Goal: Information Seeking & Learning: Check status

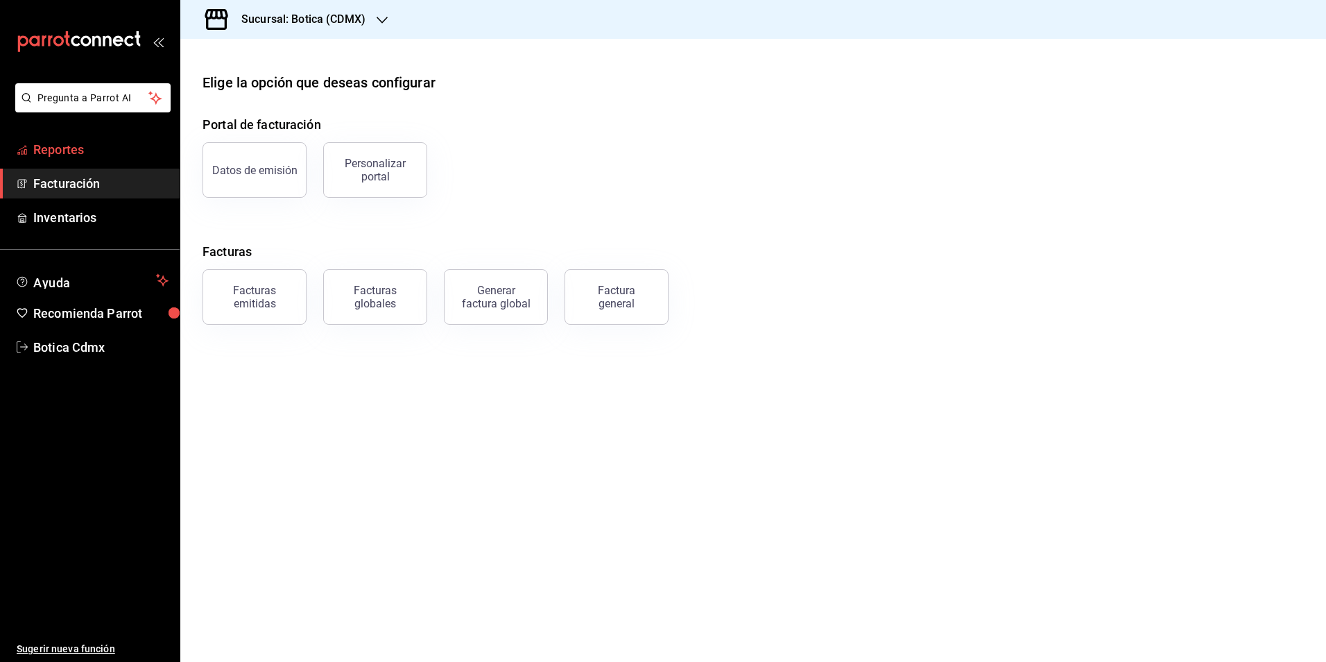
click at [80, 153] on span "Reportes" at bounding box center [100, 149] width 135 height 19
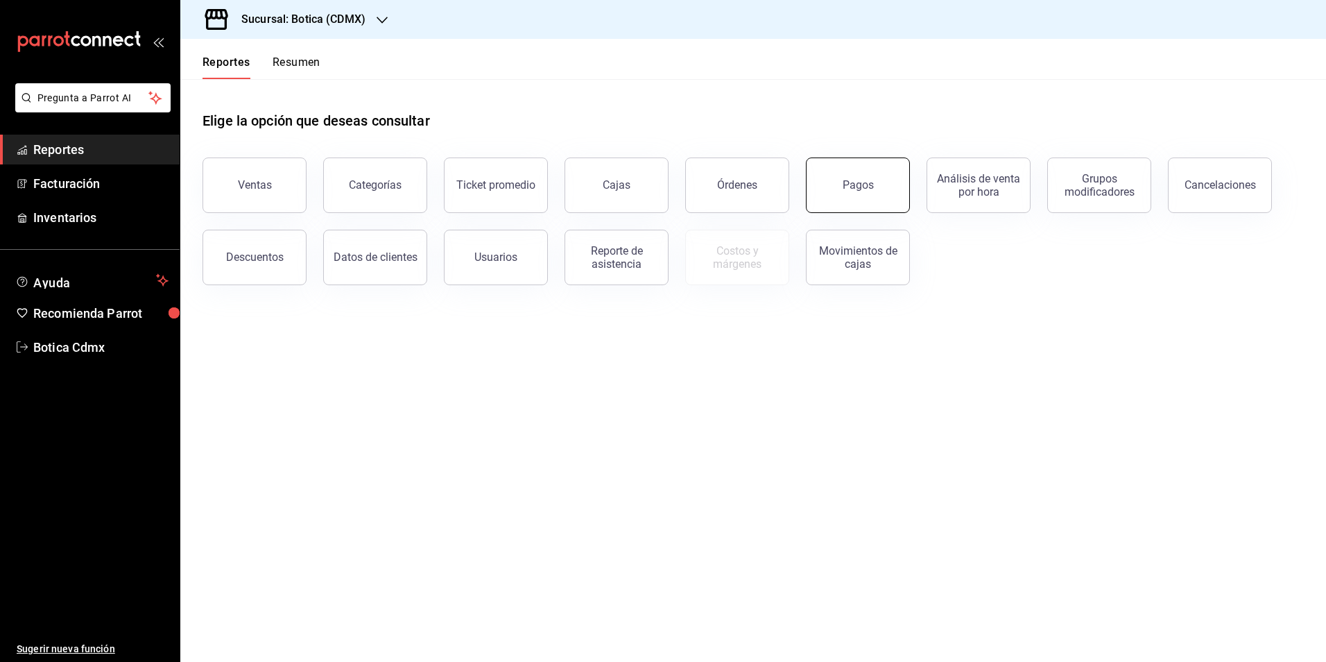
click at [854, 180] on div "Pagos" at bounding box center [858, 184] width 31 height 13
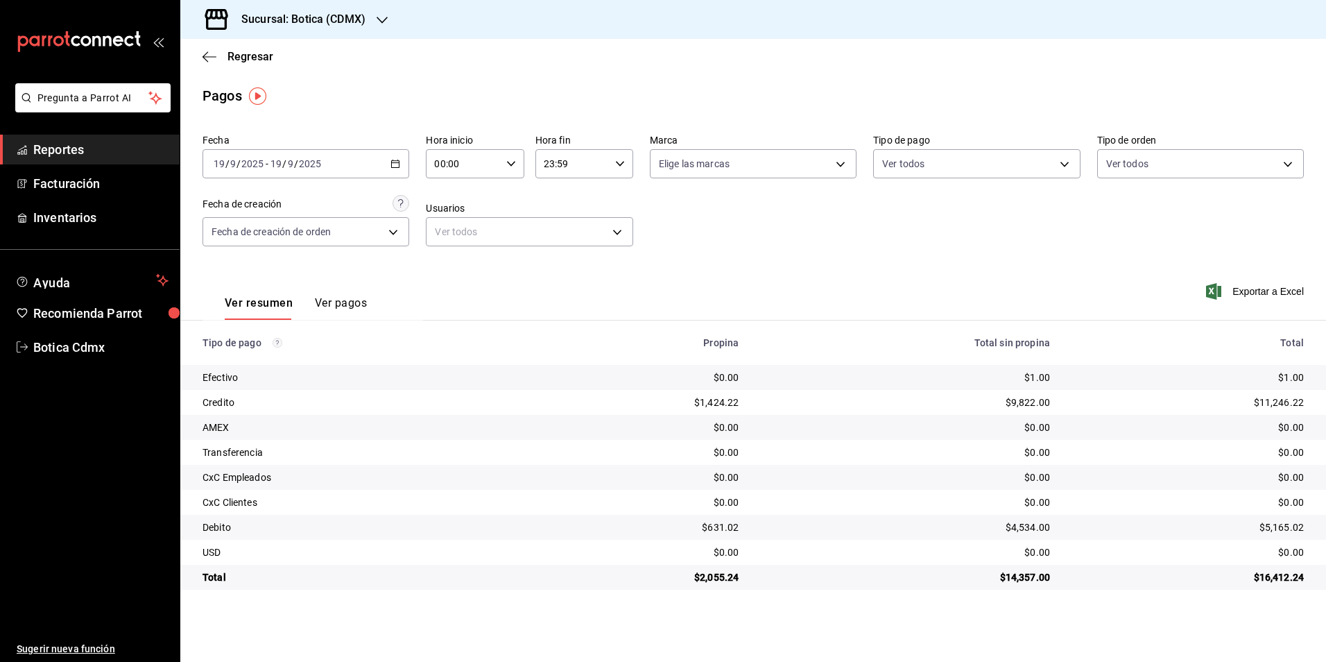
click at [58, 151] on span "Reportes" at bounding box center [100, 149] width 135 height 19
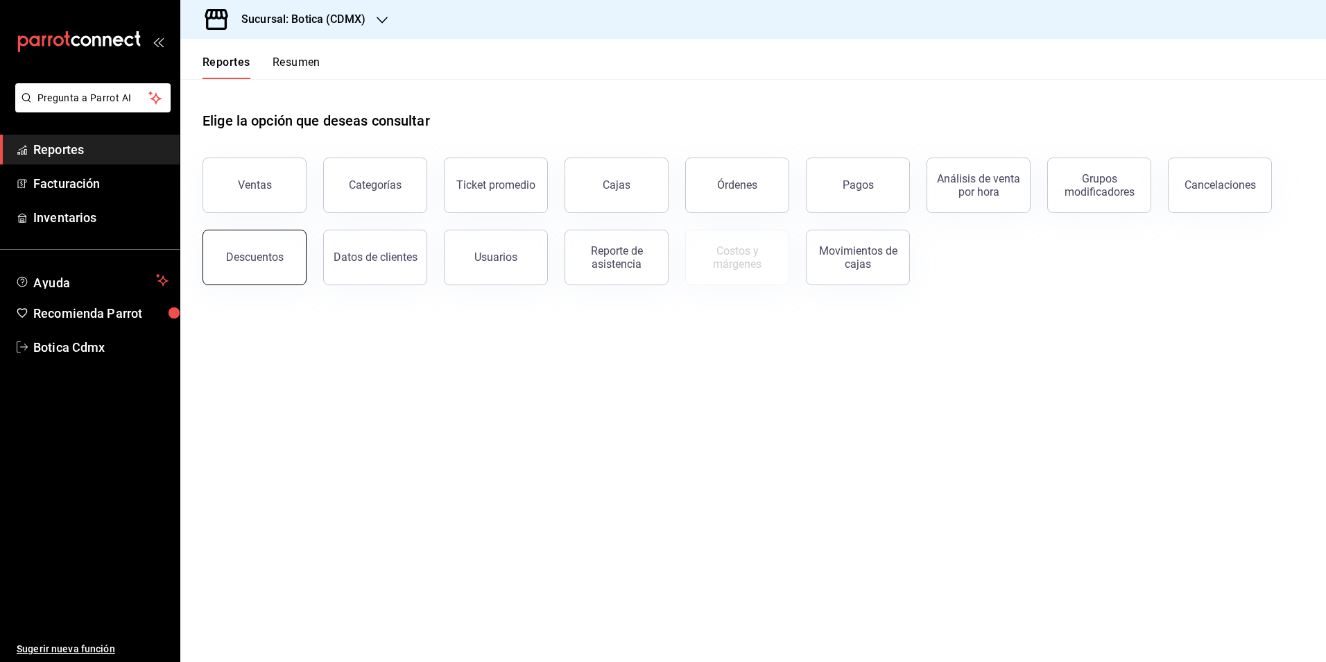
click at [250, 267] on button "Descuentos" at bounding box center [255, 258] width 104 height 56
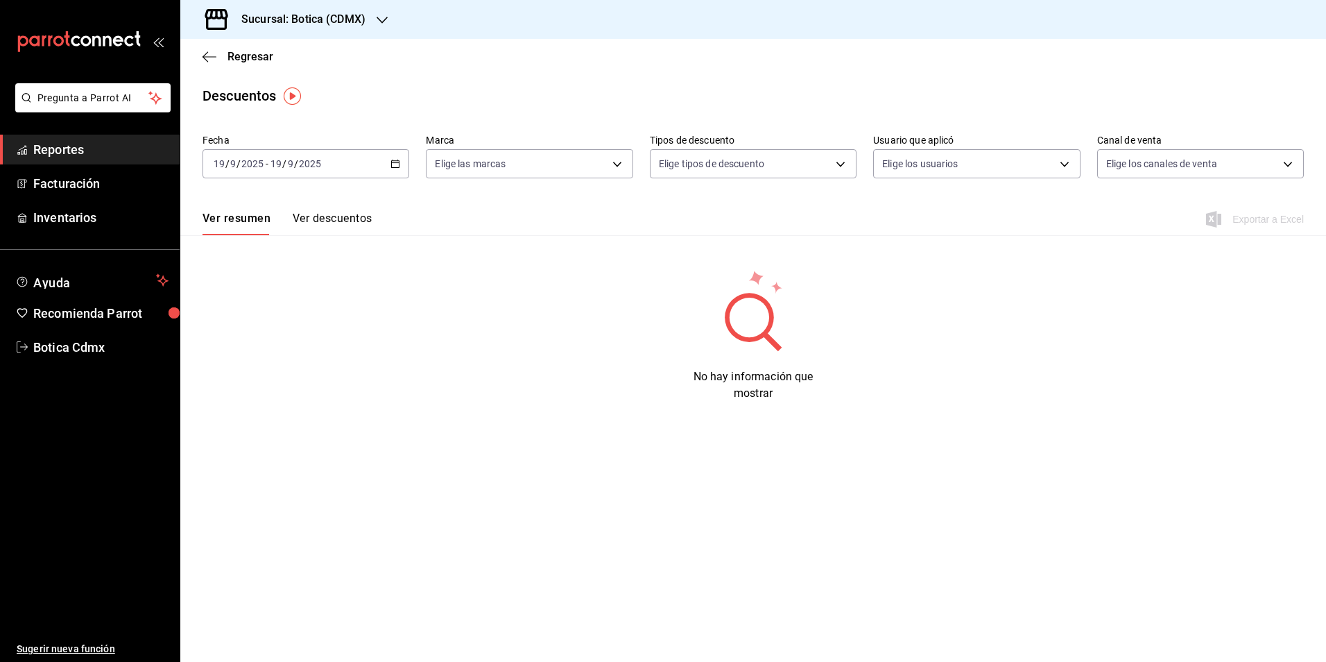
click at [80, 145] on span "Reportes" at bounding box center [100, 149] width 135 height 19
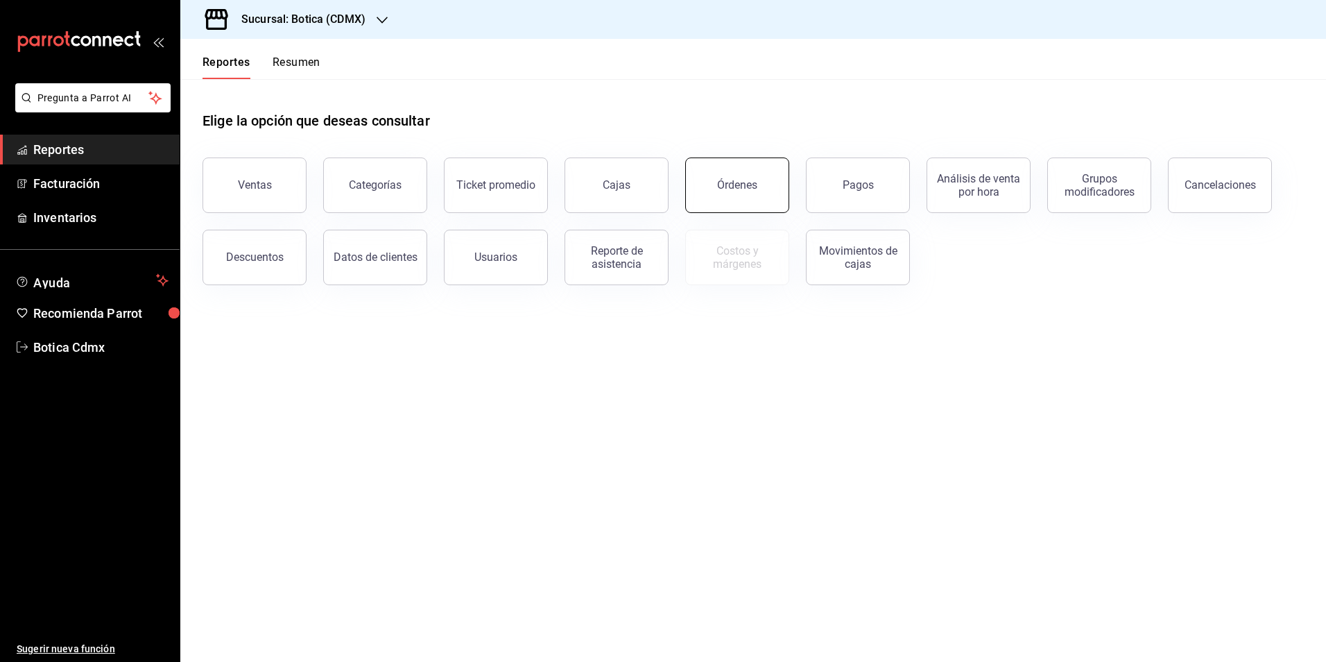
click at [695, 174] on button "Órdenes" at bounding box center [737, 185] width 104 height 56
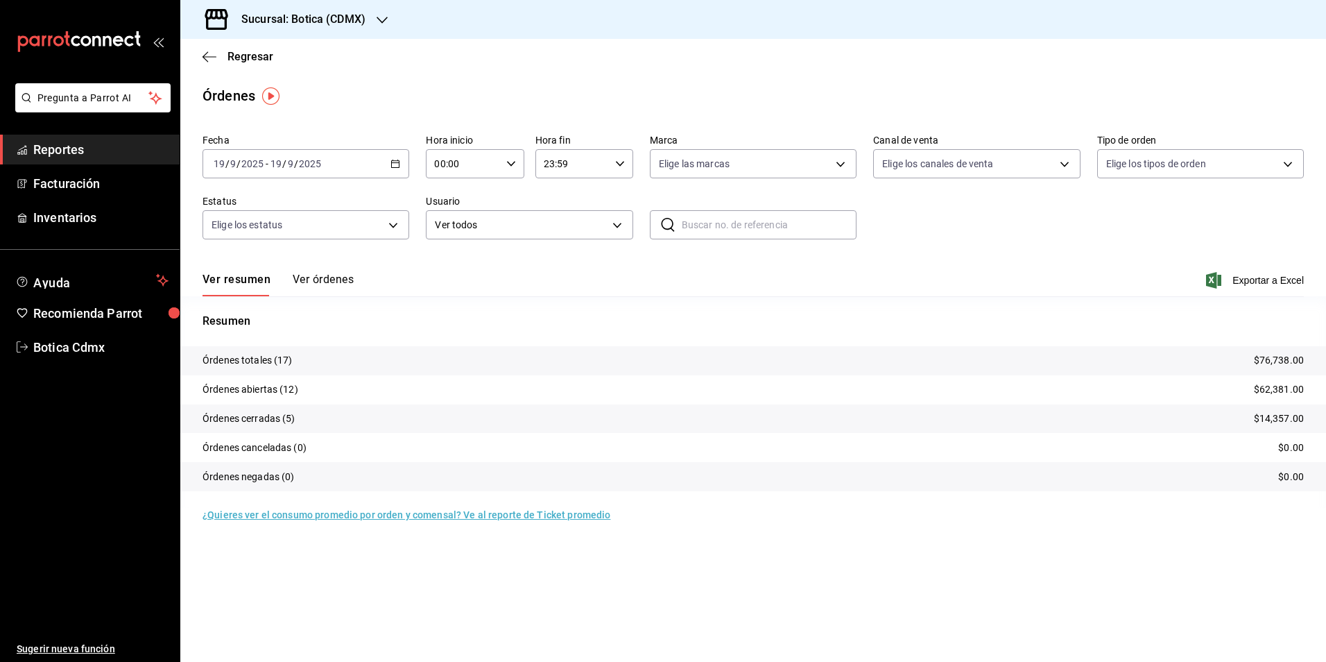
click at [517, 162] on div "00:00 Hora inicio" at bounding box center [475, 163] width 98 height 29
click at [469, 230] on button "01" at bounding box center [451, 233] width 44 height 28
click at [450, 265] on span "02" at bounding box center [450, 265] width 27 height 11
click at [818, 273] on div at bounding box center [663, 331] width 1326 height 662
click at [511, 158] on div "02:00 Hora inicio" at bounding box center [475, 163] width 98 height 29
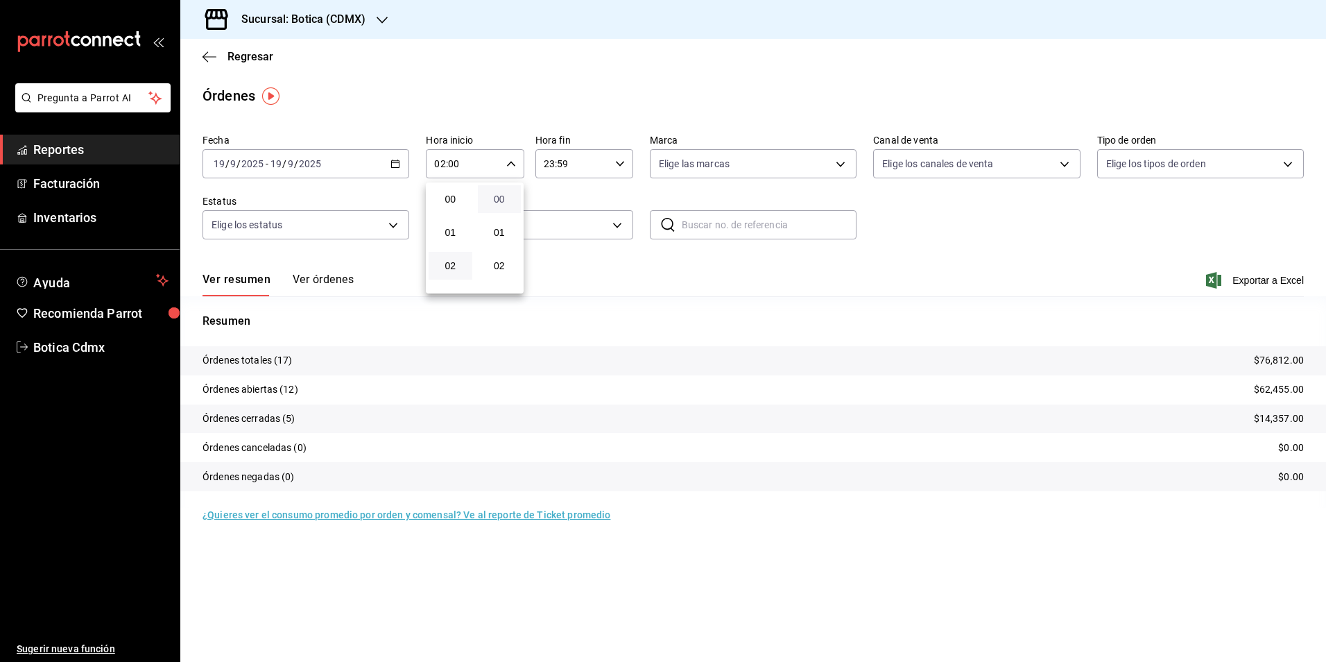
scroll to position [67, 0]
click at [459, 234] on span "03" at bounding box center [450, 232] width 27 height 11
type input "03:00"
click at [83, 156] on div at bounding box center [663, 331] width 1326 height 662
drag, startPoint x: 82, startPoint y: 139, endPoint x: 135, endPoint y: 127, distance: 54.9
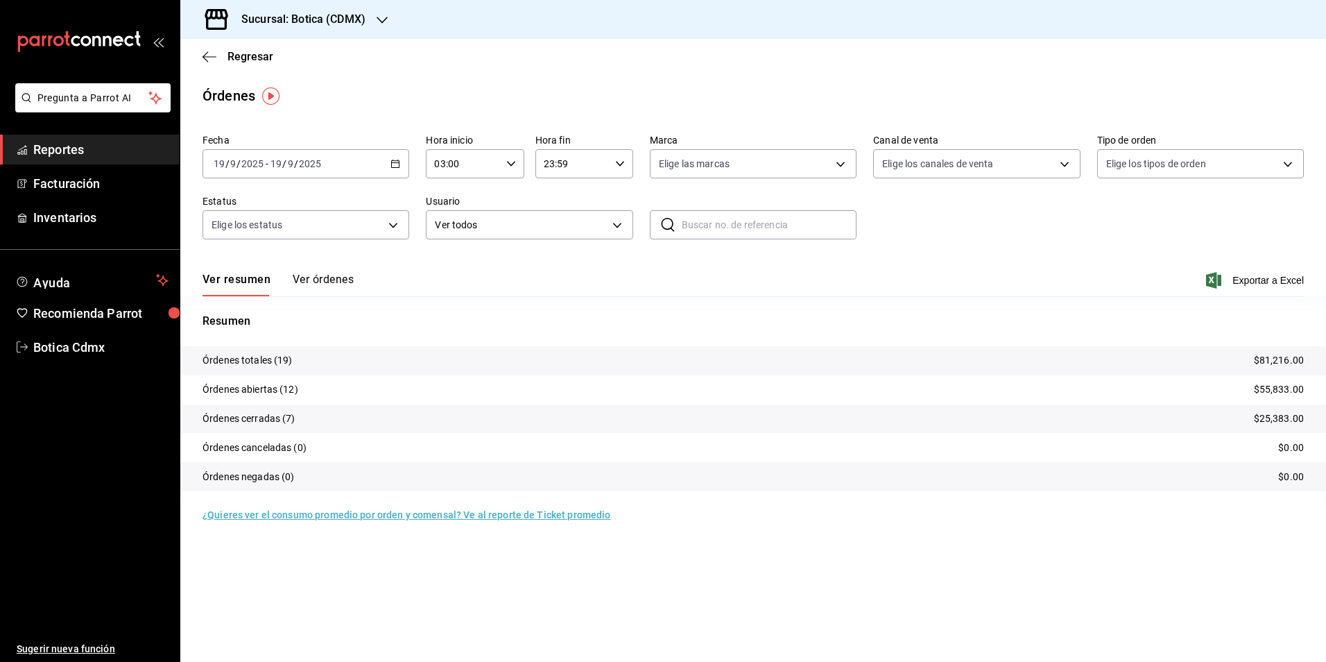
click at [81, 139] on link "Reportes" at bounding box center [90, 150] width 180 height 30
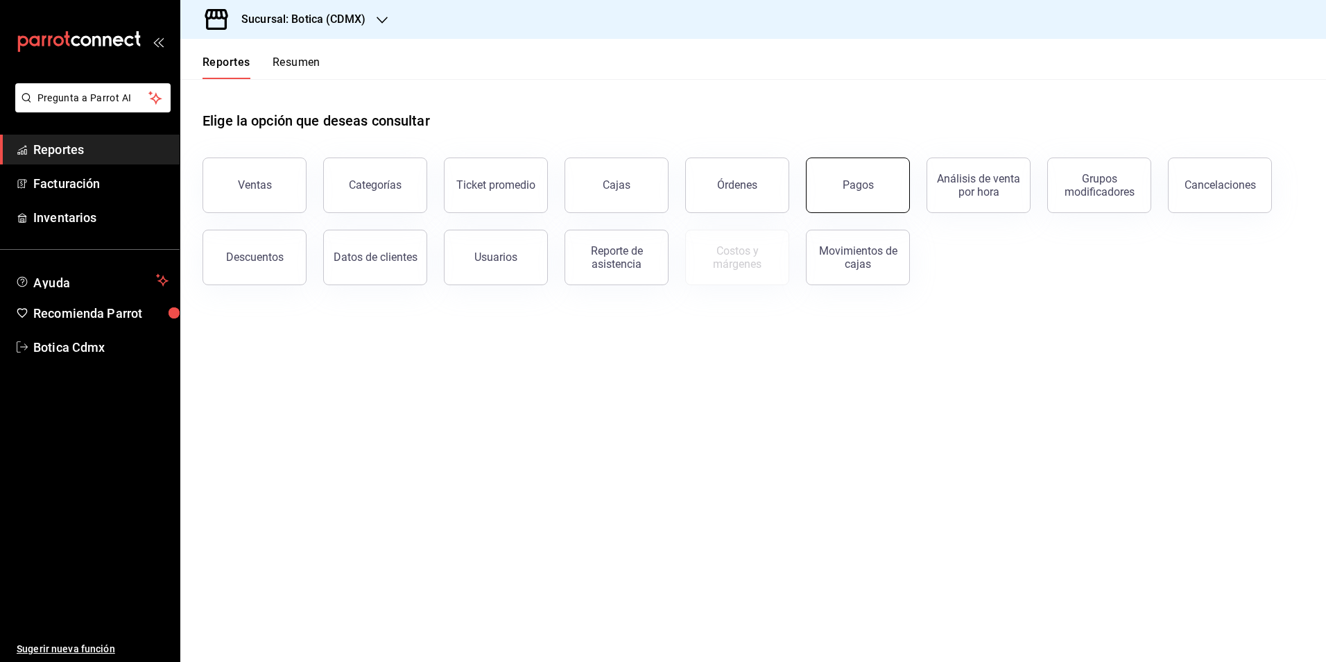
click at [884, 194] on button "Pagos" at bounding box center [858, 185] width 104 height 56
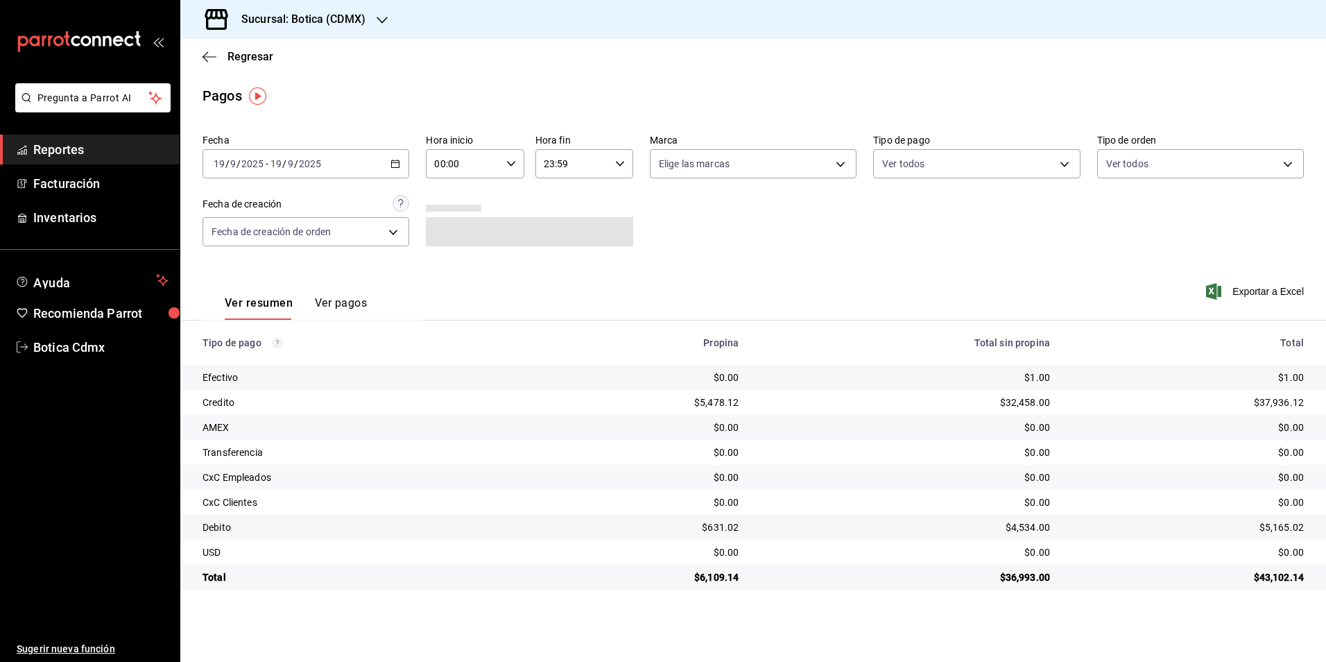
click at [513, 166] on icon "button" at bounding box center [511, 164] width 10 height 10
click at [457, 264] on span "02" at bounding box center [450, 265] width 27 height 11
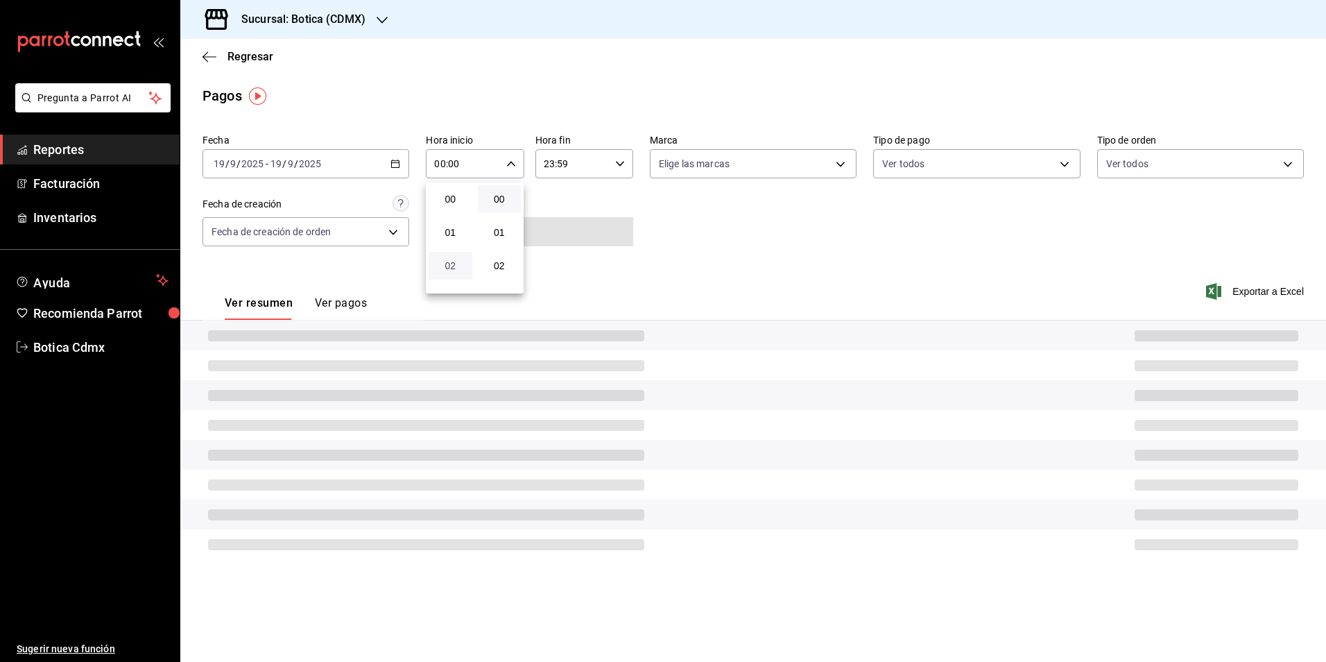
type input "02:00"
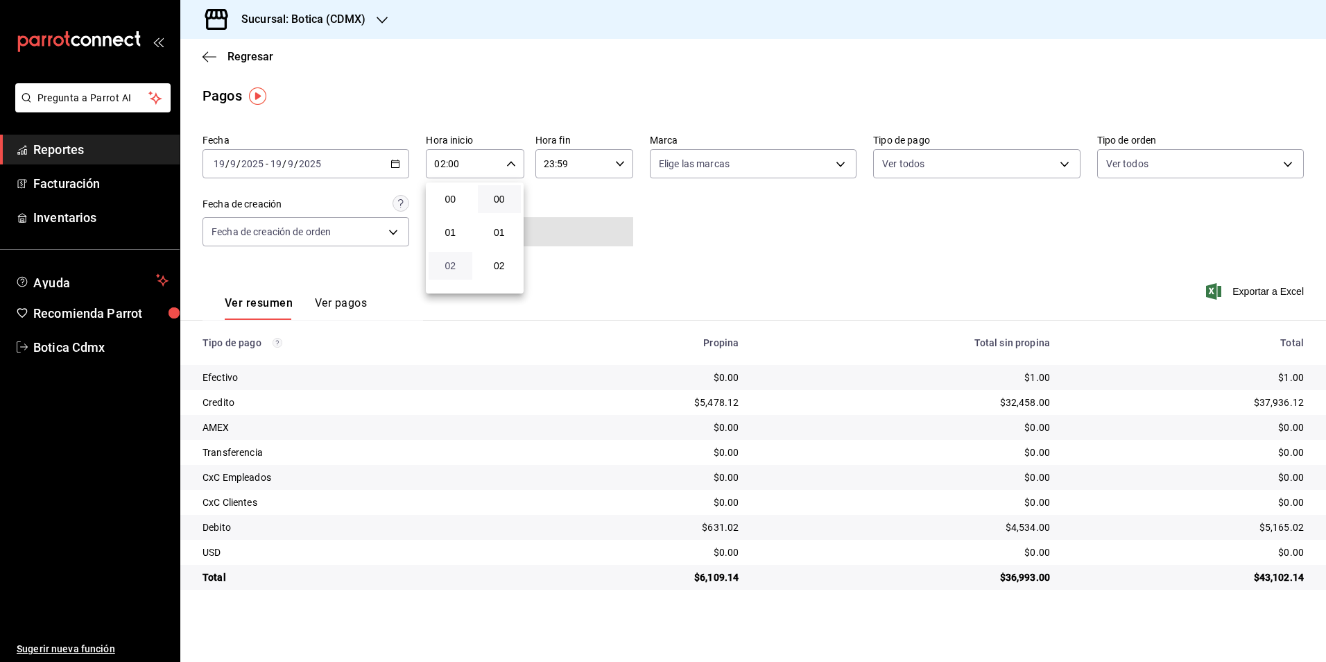
click at [454, 263] on span "02" at bounding box center [450, 265] width 27 height 11
click at [715, 228] on div at bounding box center [663, 331] width 1326 height 662
click at [735, 99] on div "Pagos" at bounding box center [753, 95] width 1146 height 21
click at [509, 167] on icon "button" at bounding box center [511, 164] width 10 height 10
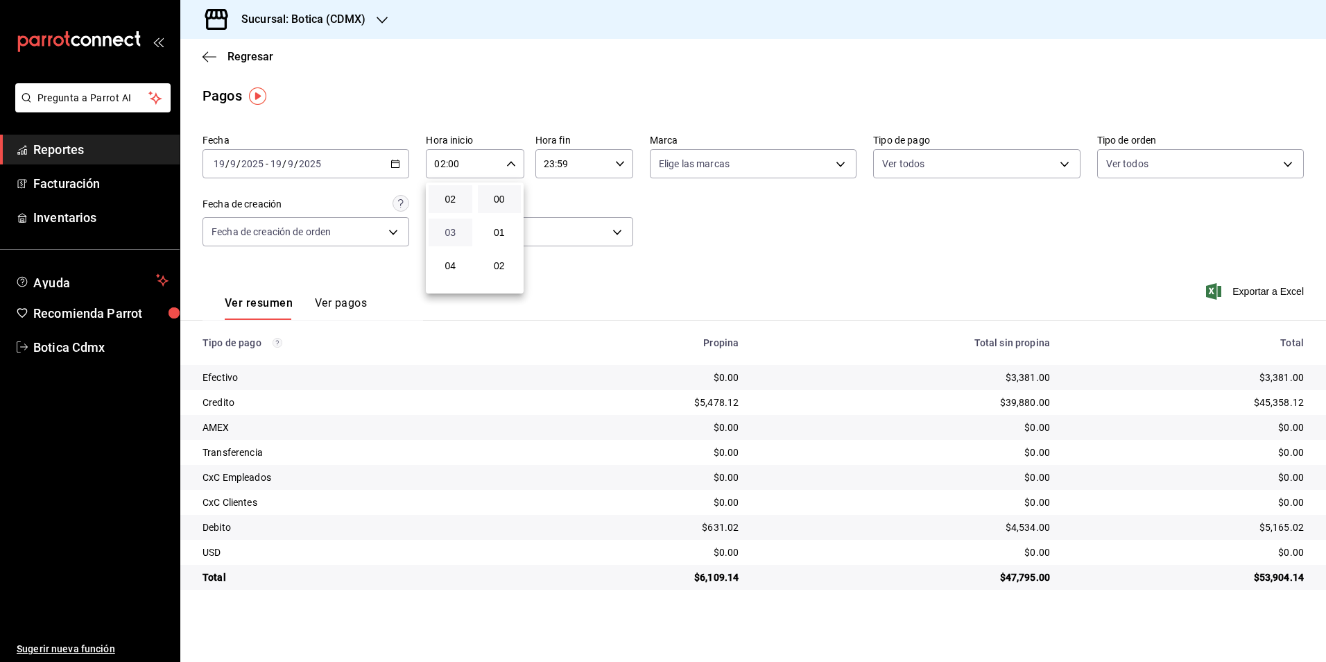
click at [463, 232] on span "03" at bounding box center [450, 232] width 27 height 11
type input "03:00"
click at [873, 266] on div at bounding box center [663, 331] width 1326 height 662
click at [1061, 158] on body "Pregunta a Parrot AI Reportes Facturación Inventarios Ayuda Recomienda Parrot B…" at bounding box center [663, 331] width 1326 height 662
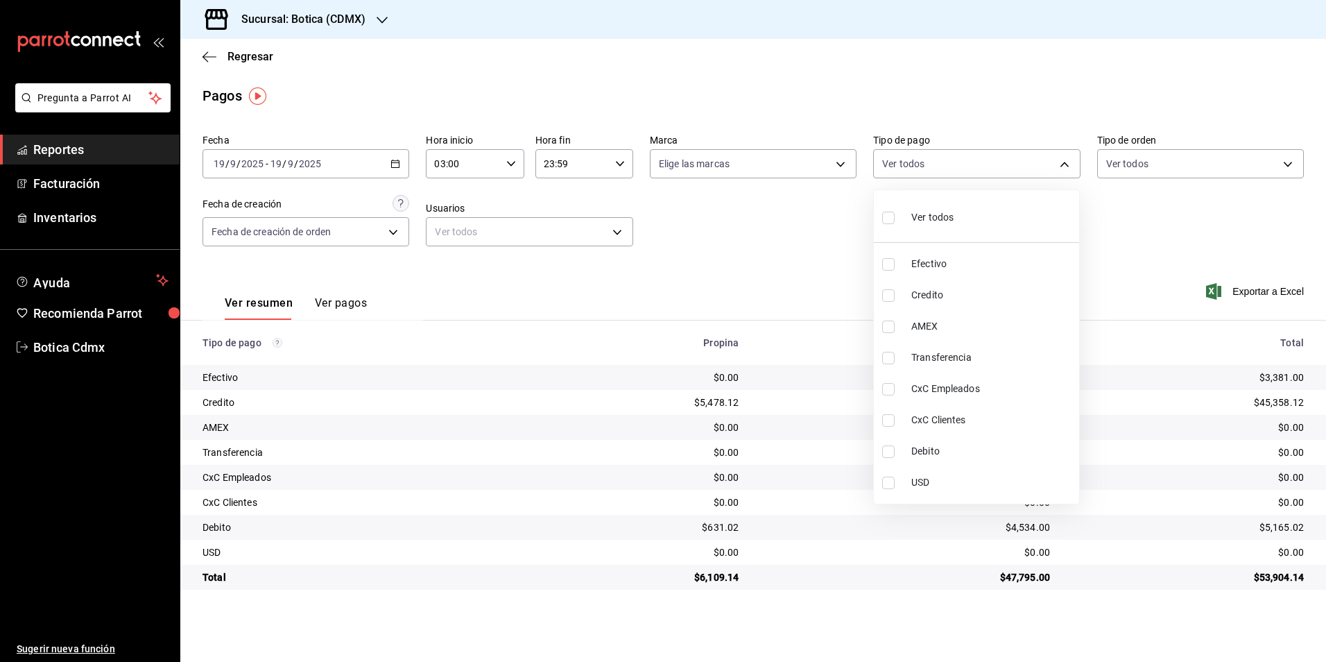
click at [926, 286] on li "Credito" at bounding box center [976, 295] width 205 height 31
type input "b4da851e-66ec-43b1-8a0b-e545688a4eb6"
checkbox input "true"
click at [930, 446] on span "Debito" at bounding box center [993, 451] width 162 height 15
type input "b4da851e-66ec-43b1-8a0b-e545688a4eb6,11579032-5cf0-46af-9956-e0058136143e"
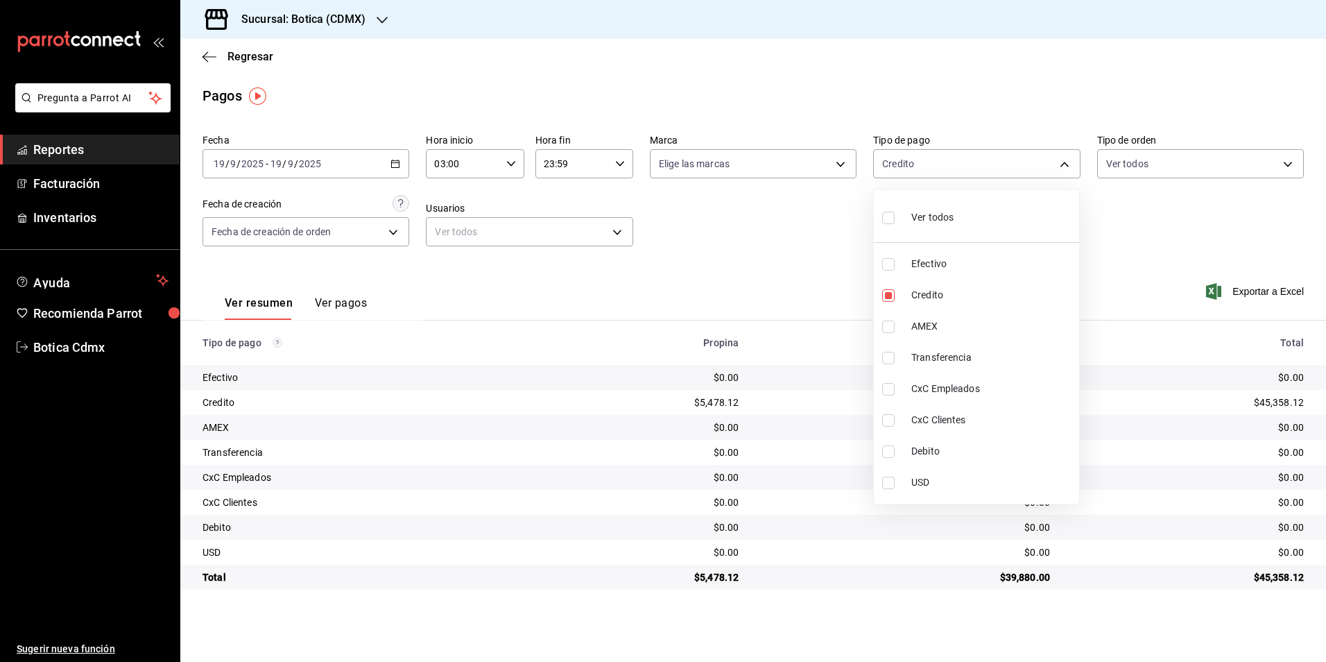
checkbox input "true"
click at [1127, 256] on div at bounding box center [663, 331] width 1326 height 662
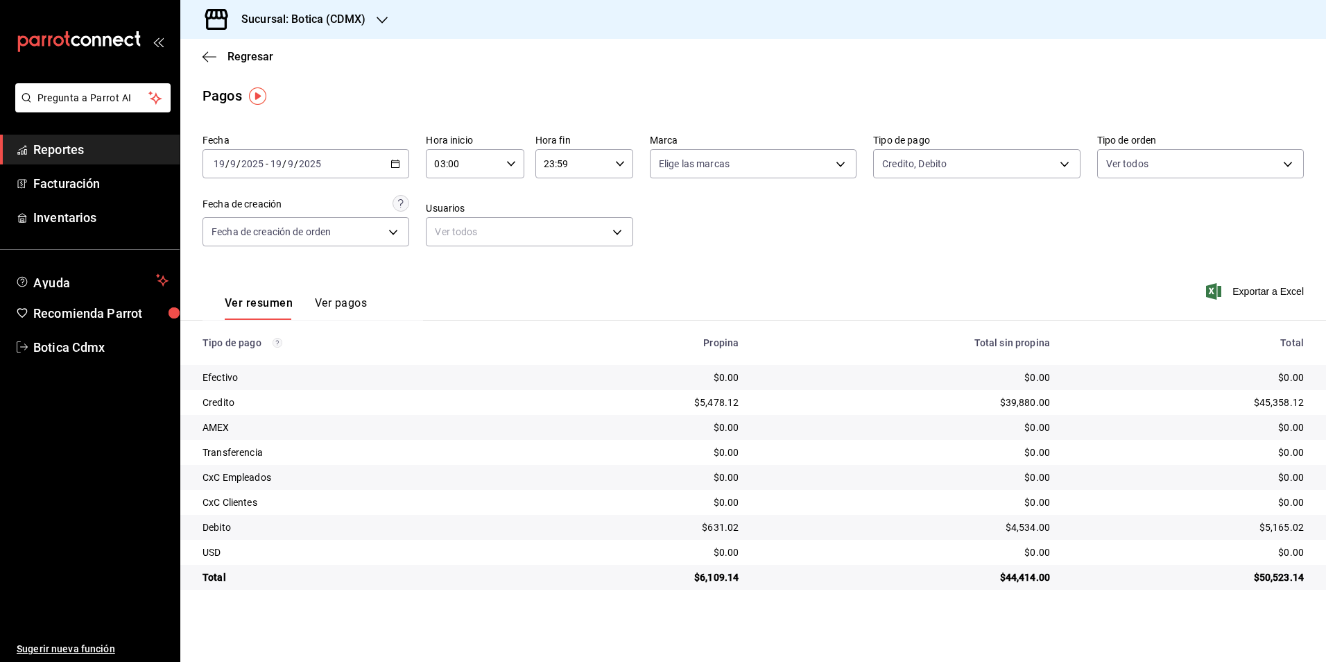
click at [510, 154] on div "03:00 Hora inicio" at bounding box center [475, 163] width 98 height 29
click at [444, 257] on button "05" at bounding box center [451, 266] width 44 height 28
click at [454, 202] on span "03" at bounding box center [450, 199] width 27 height 11
type input "03:00"
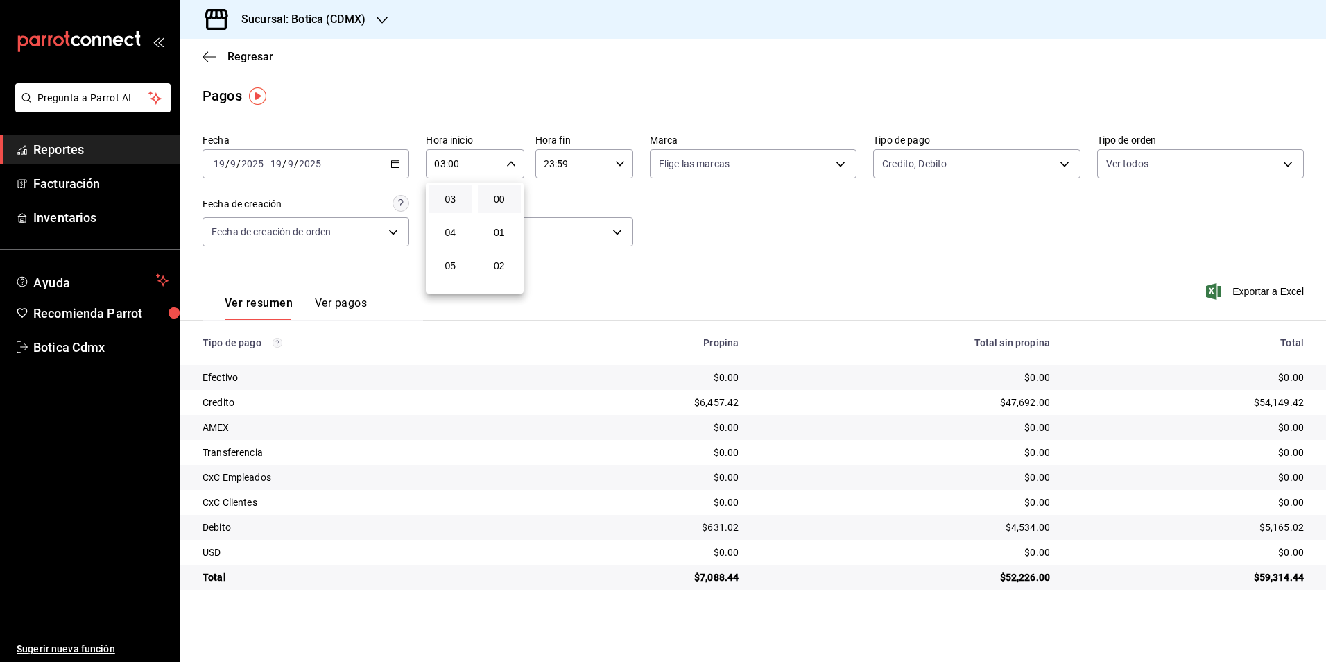
click at [1068, 167] on div at bounding box center [663, 331] width 1326 height 662
click at [1060, 161] on body "Pregunta a Parrot AI Reportes Facturación Inventarios Ayuda Recomienda Parrot B…" at bounding box center [663, 331] width 1326 height 662
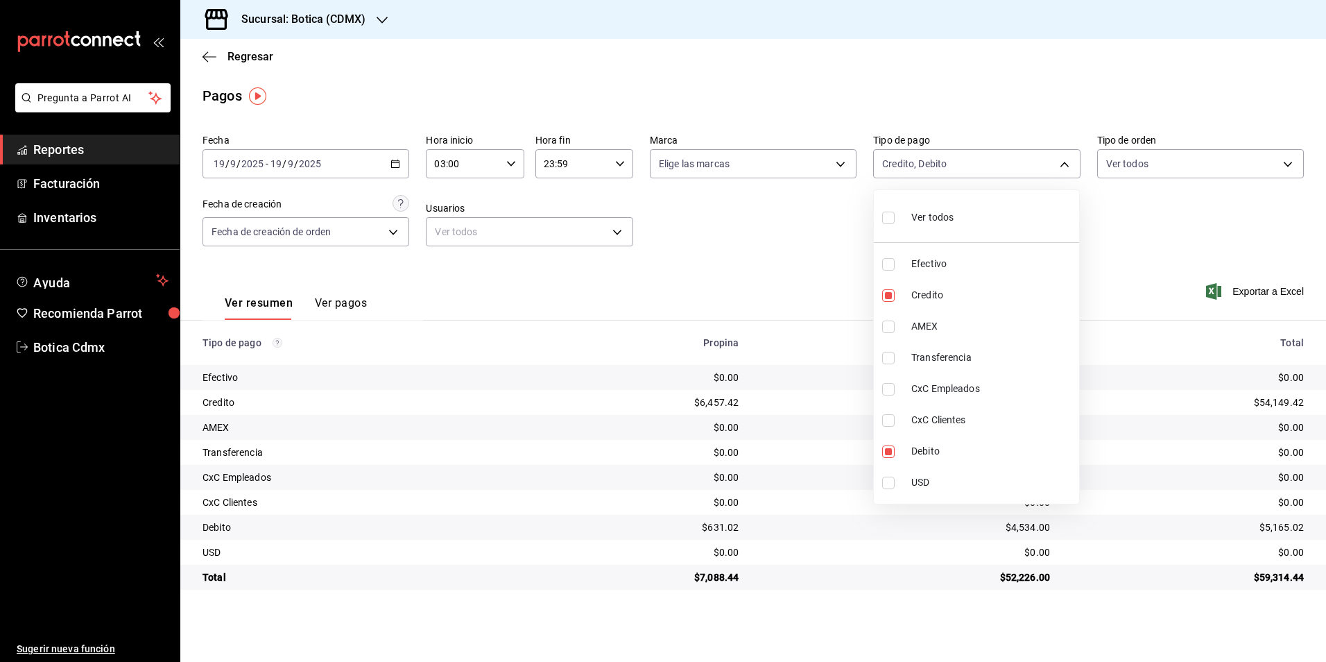
click at [905, 213] on div "Ver todos" at bounding box center [917, 216] width 71 height 30
type input "e1ca0108-3f33-4c0f-ad57-d68d77d83aa1,b4da851e-66ec-43b1-8a0b-e545688a4eb6,dd363…"
checkbox input "true"
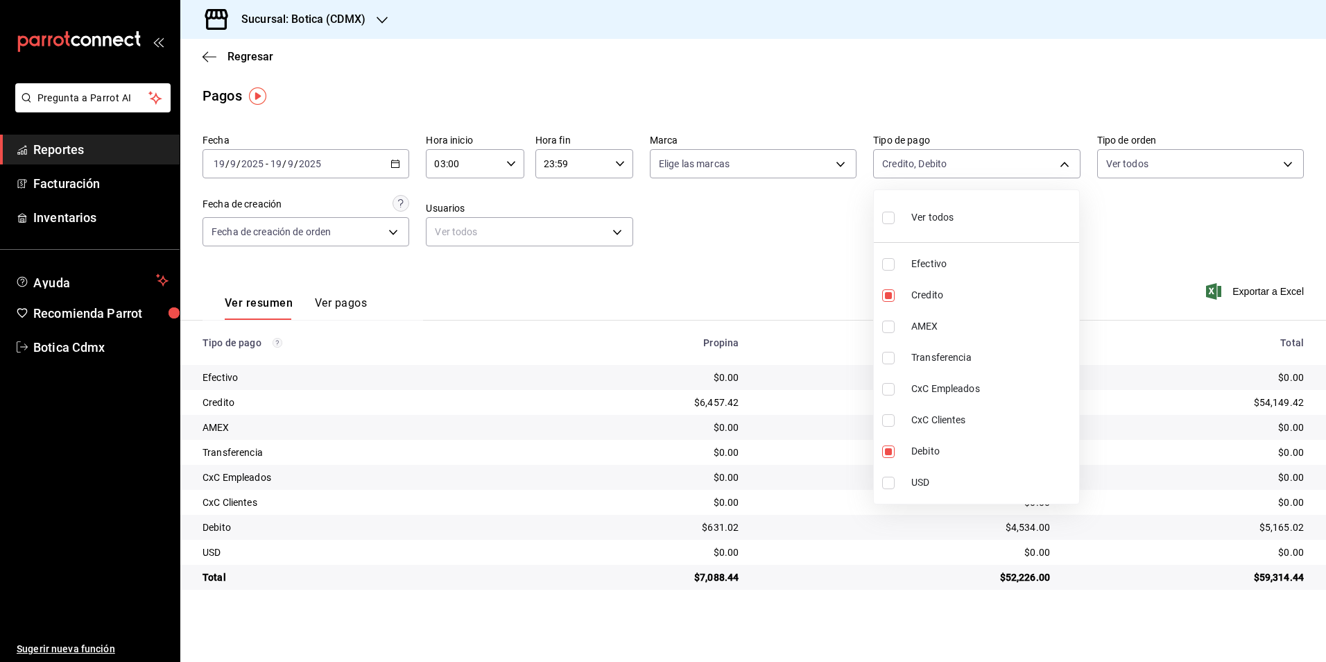
checkbox input "true"
click at [801, 253] on div at bounding box center [663, 331] width 1326 height 662
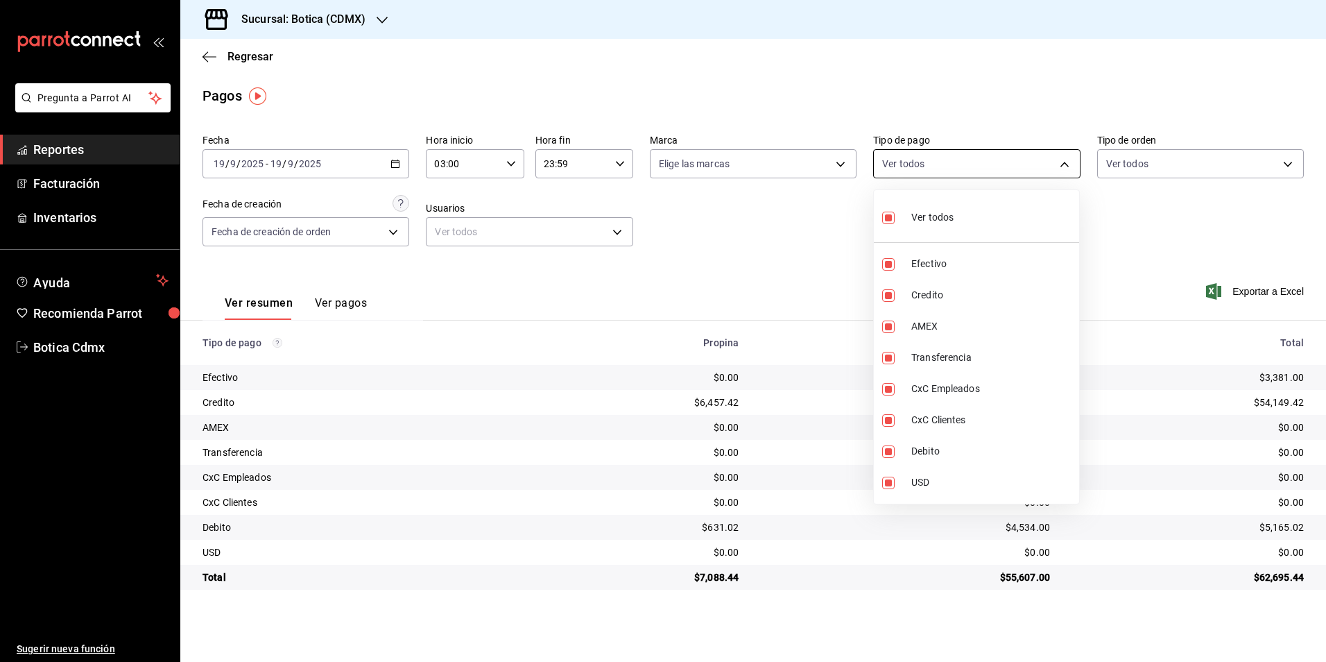
click at [917, 164] on body "Pregunta a Parrot AI Reportes Facturación Inventarios Ayuda Recomienda Parrot B…" at bounding box center [663, 331] width 1326 height 662
click at [886, 216] on input "checkbox" at bounding box center [888, 218] width 12 height 12
checkbox input "false"
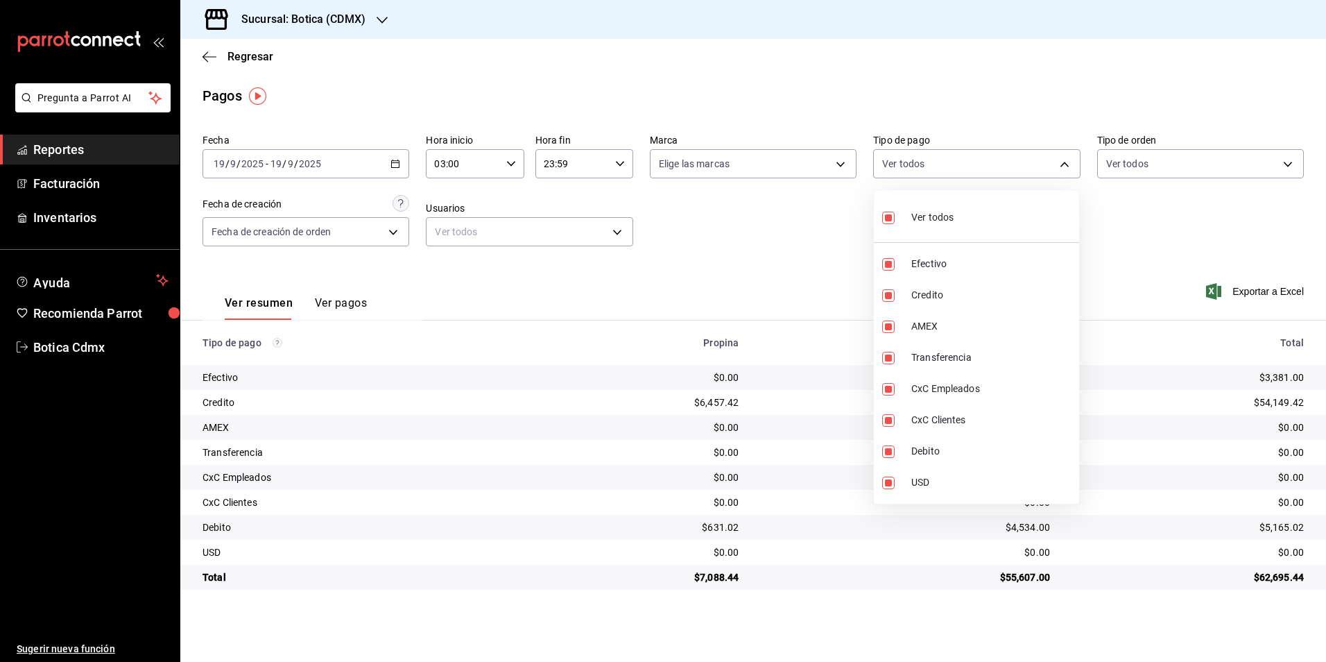
checkbox input "false"
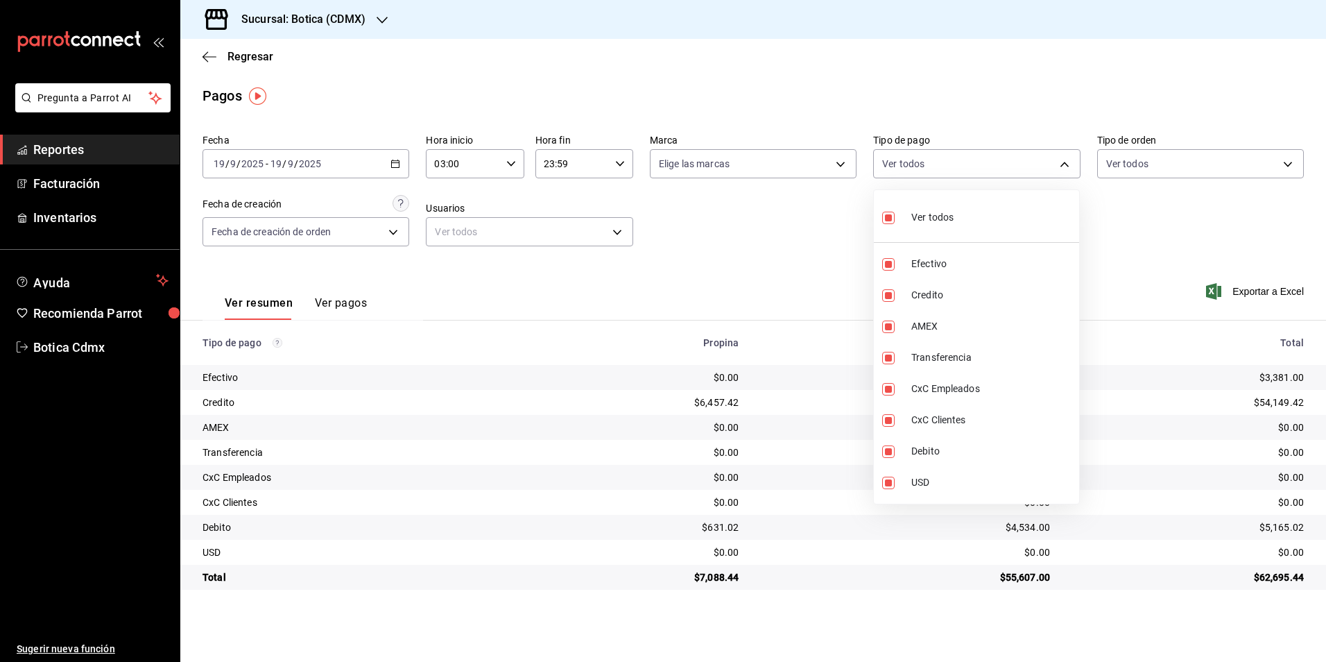
checkbox input "false"
click at [888, 294] on input "checkbox" at bounding box center [888, 295] width 12 height 12
checkbox input "true"
type input "b4da851e-66ec-43b1-8a0b-e545688a4eb6"
click at [891, 454] on input "checkbox" at bounding box center [888, 451] width 12 height 12
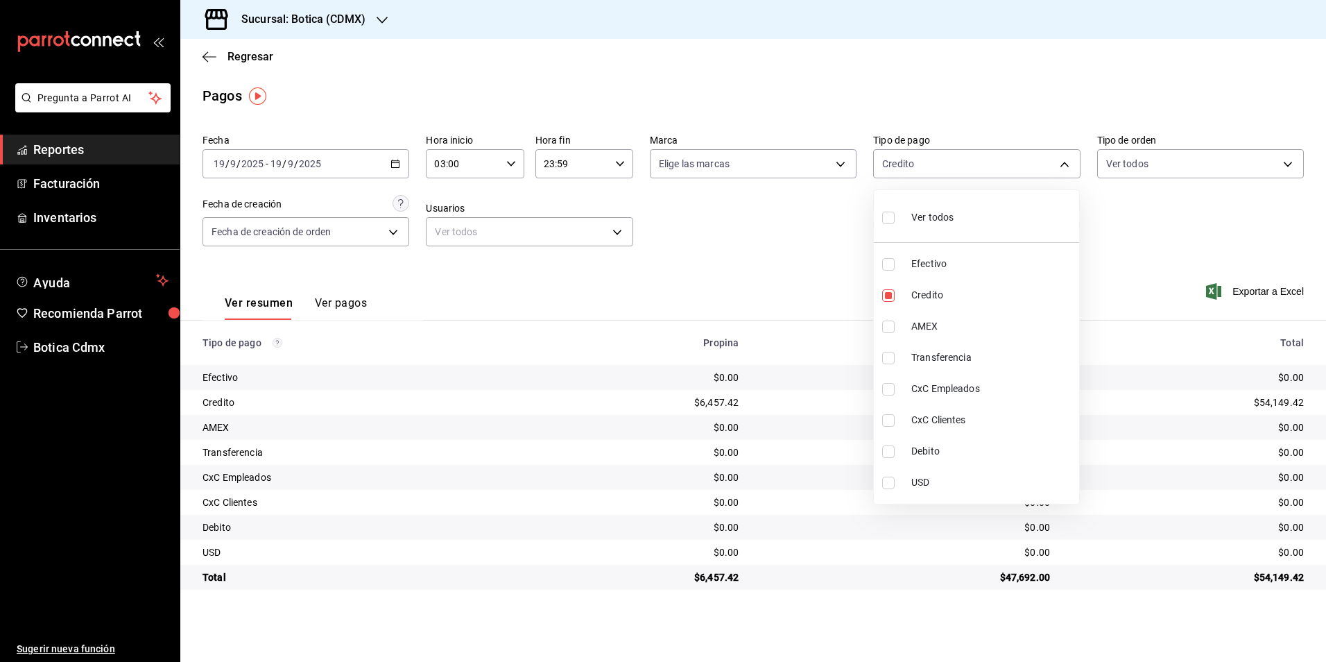
checkbox input "true"
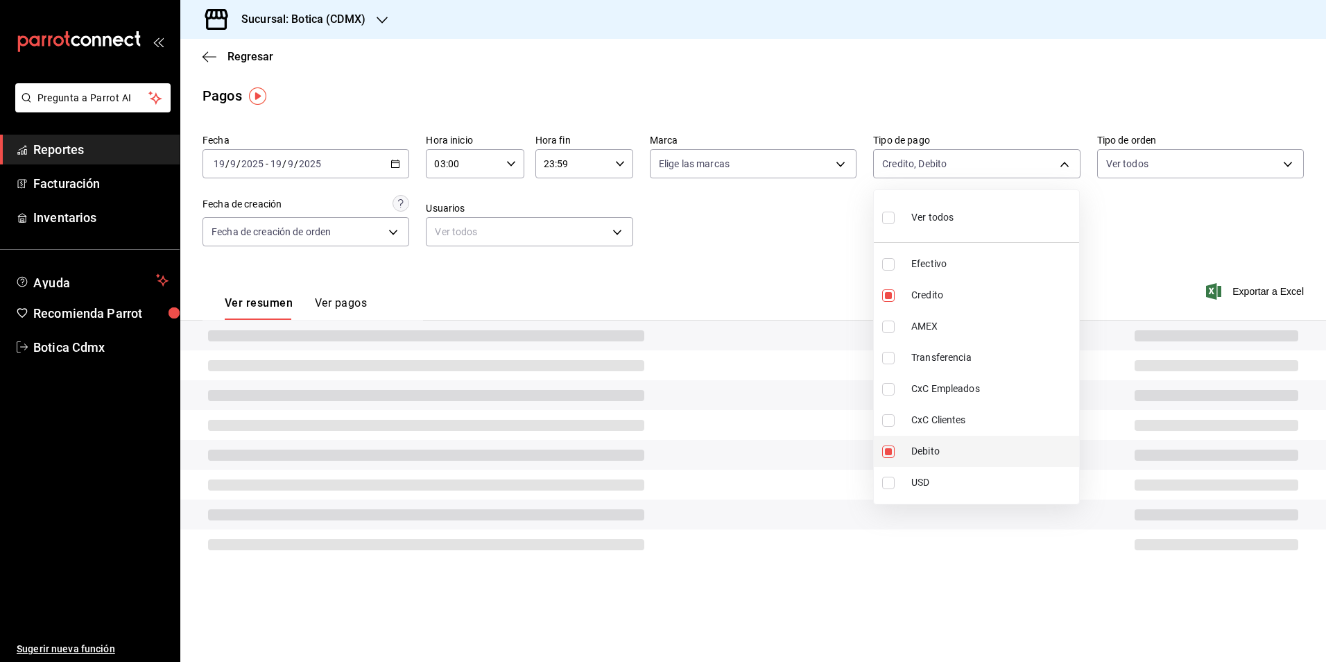
type input "b4da851e-66ec-43b1-8a0b-e545688a4eb6,11579032-5cf0-46af-9956-e0058136143e"
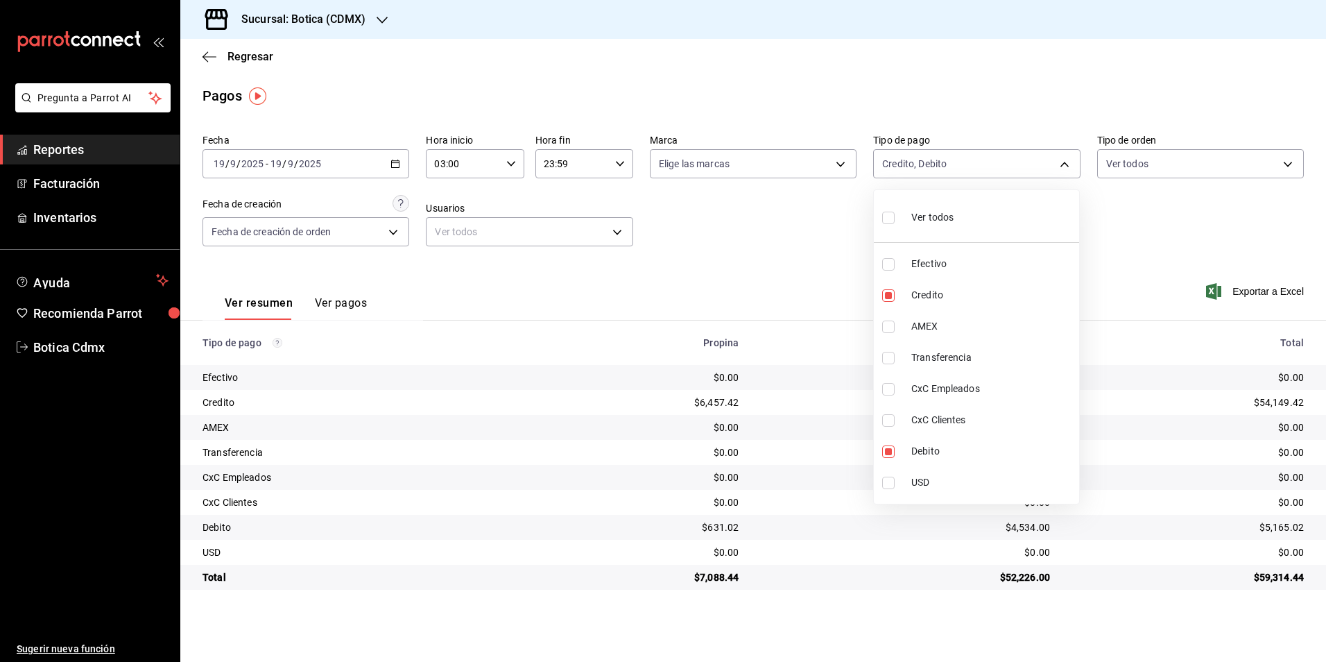
click at [756, 257] on div at bounding box center [663, 331] width 1326 height 662
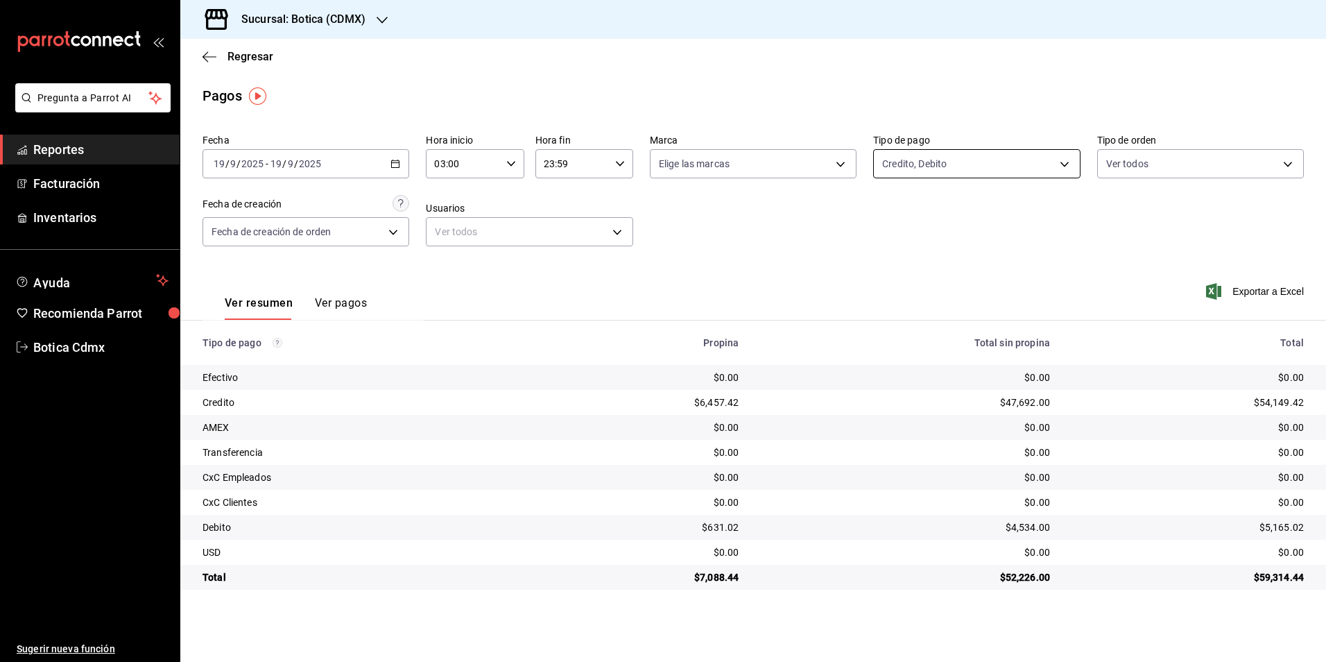
click at [907, 164] on body "Pregunta a Parrot AI Reportes Facturación Inventarios Ayuda Recomienda Parrot B…" at bounding box center [663, 331] width 1326 height 662
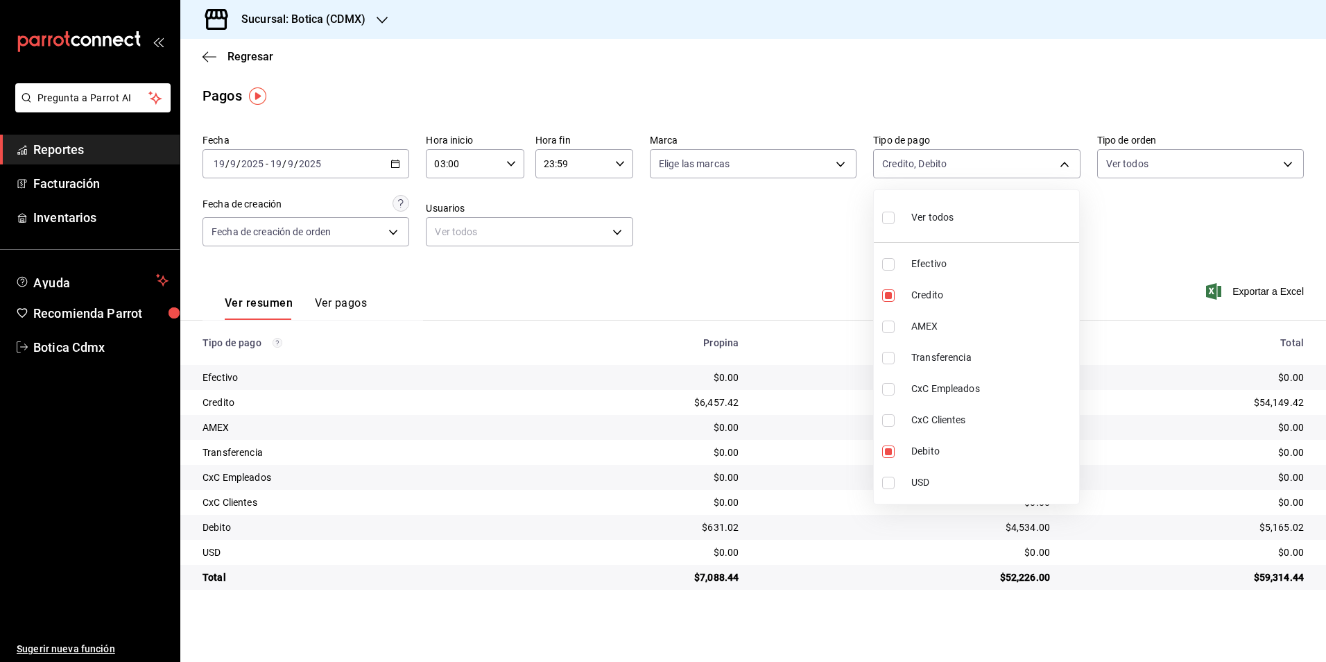
click at [896, 219] on label at bounding box center [891, 217] width 18 height 20
click at [895, 219] on input "checkbox" at bounding box center [888, 218] width 12 height 12
checkbox input "false"
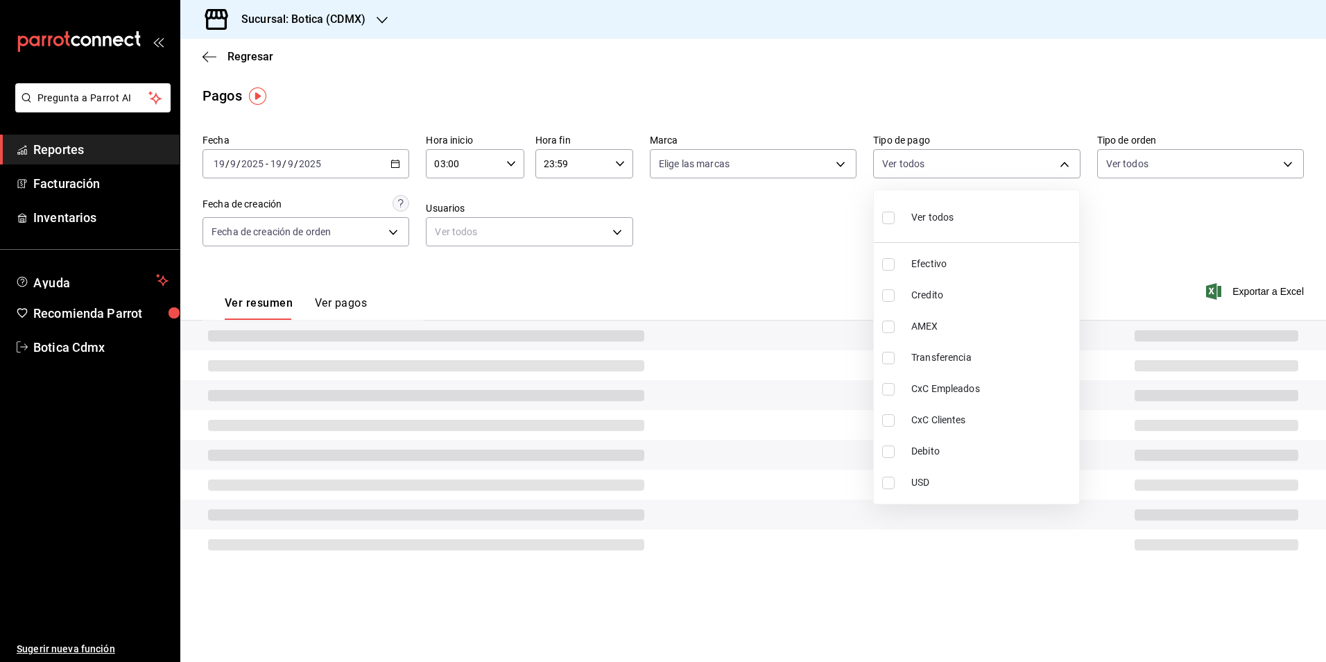
checkbox input "false"
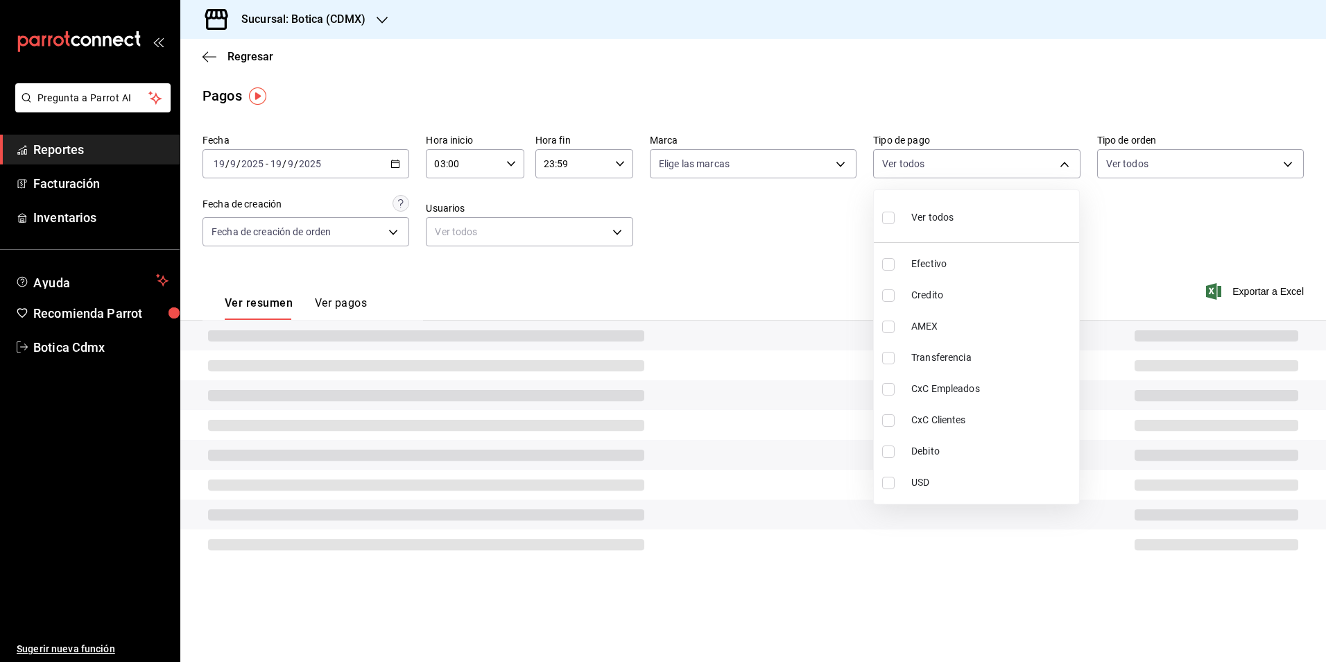
checkbox input "false"
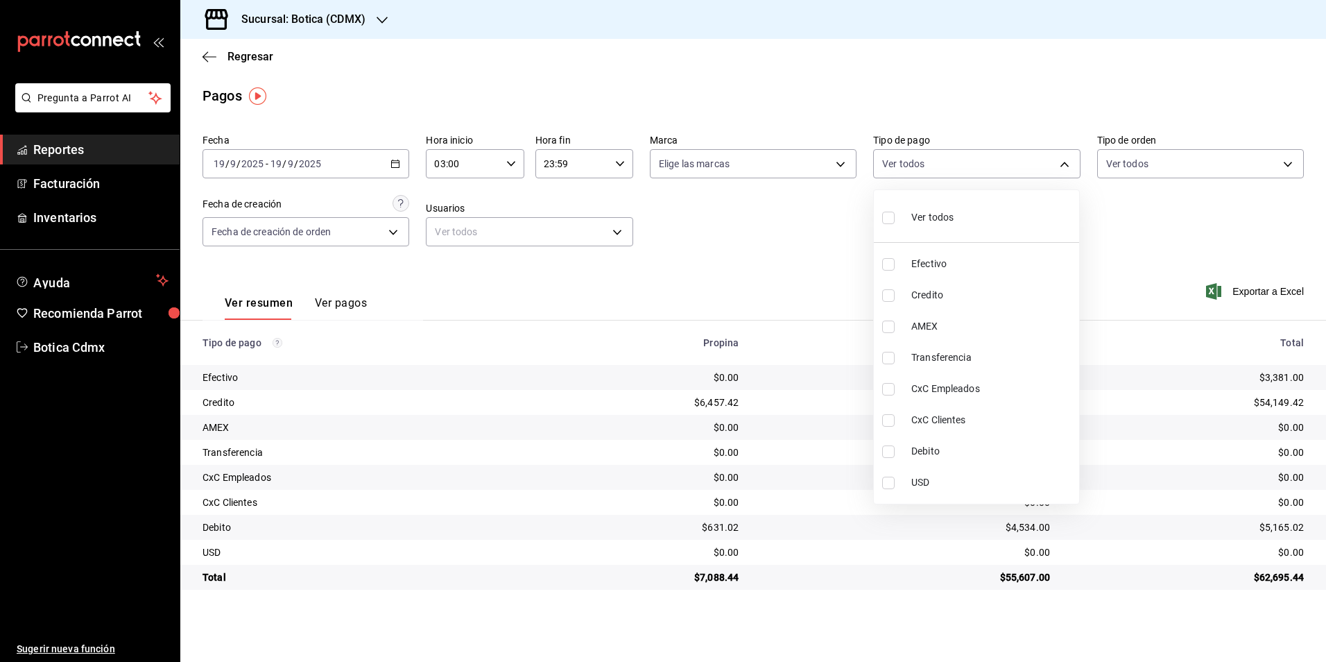
click at [394, 158] on div at bounding box center [663, 331] width 1326 height 662
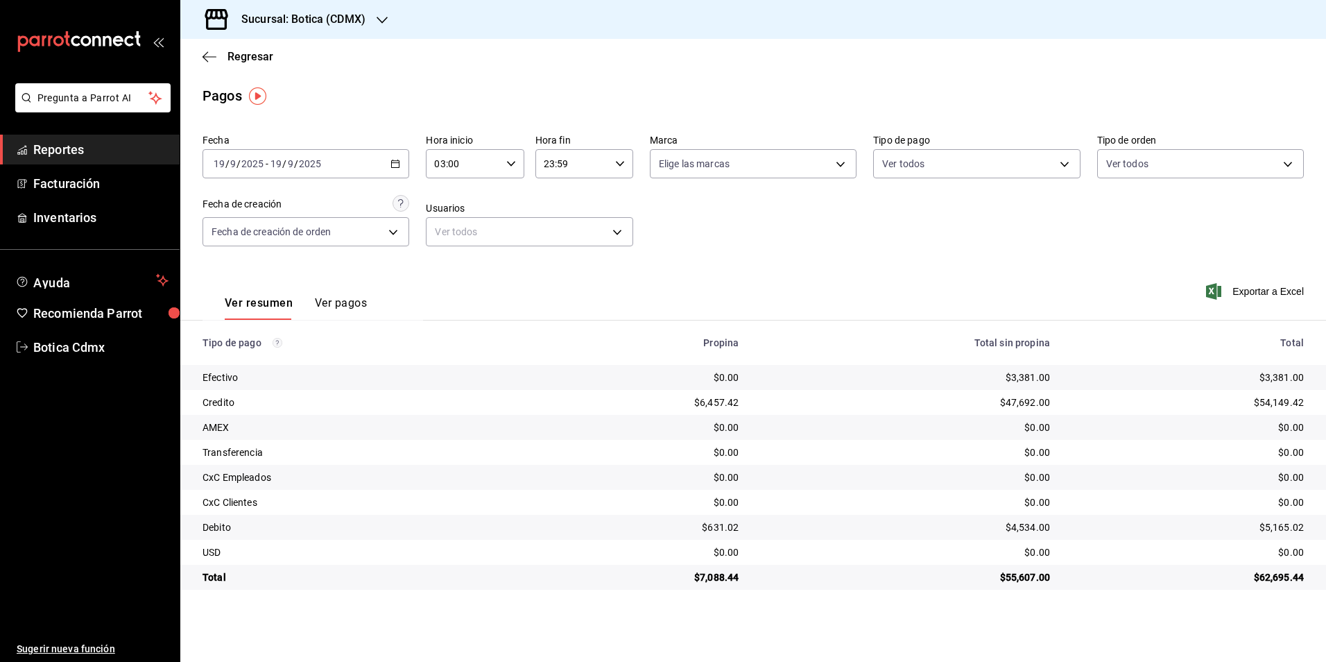
click at [394, 158] on div "[DATE] [DATE] - [DATE] [DATE]" at bounding box center [306, 163] width 207 height 29
click at [258, 360] on span "Rango de fechas" at bounding box center [268, 362] width 108 height 15
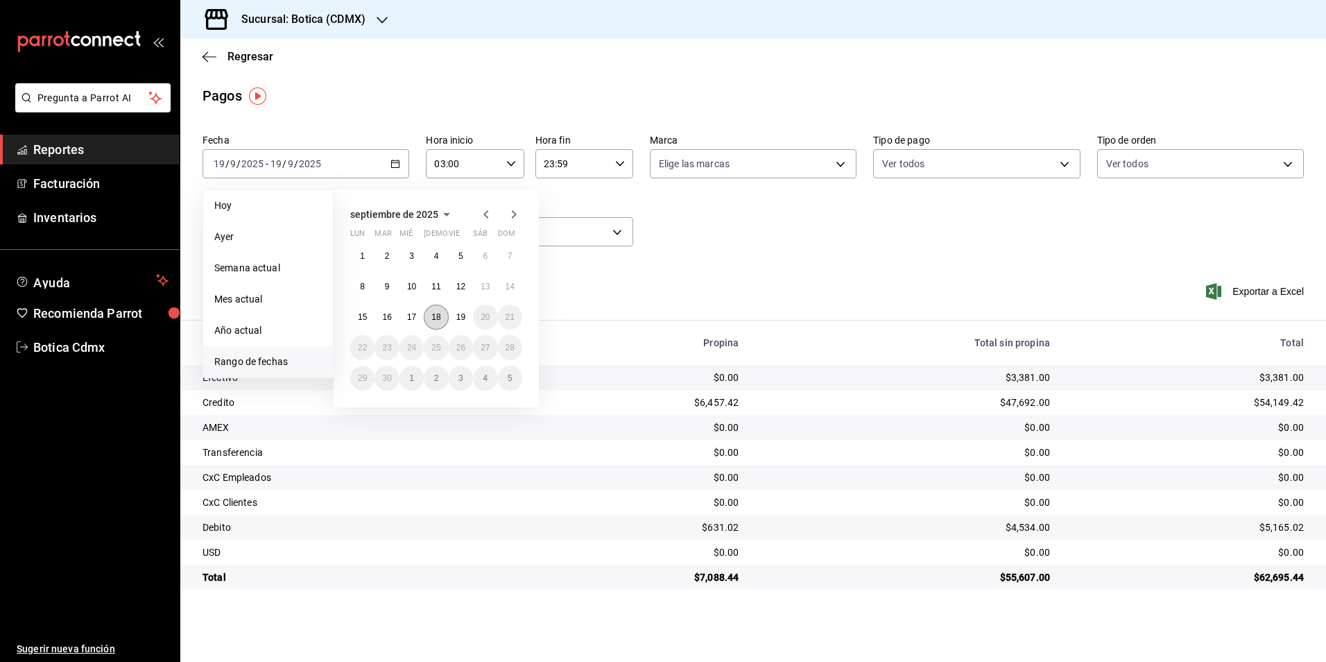
click at [432, 317] on abbr "18" at bounding box center [436, 317] width 9 height 10
drag, startPoint x: 455, startPoint y: 317, endPoint x: 457, endPoint y: 307, distance: 10.5
click at [457, 317] on button "19" at bounding box center [461, 317] width 24 height 25
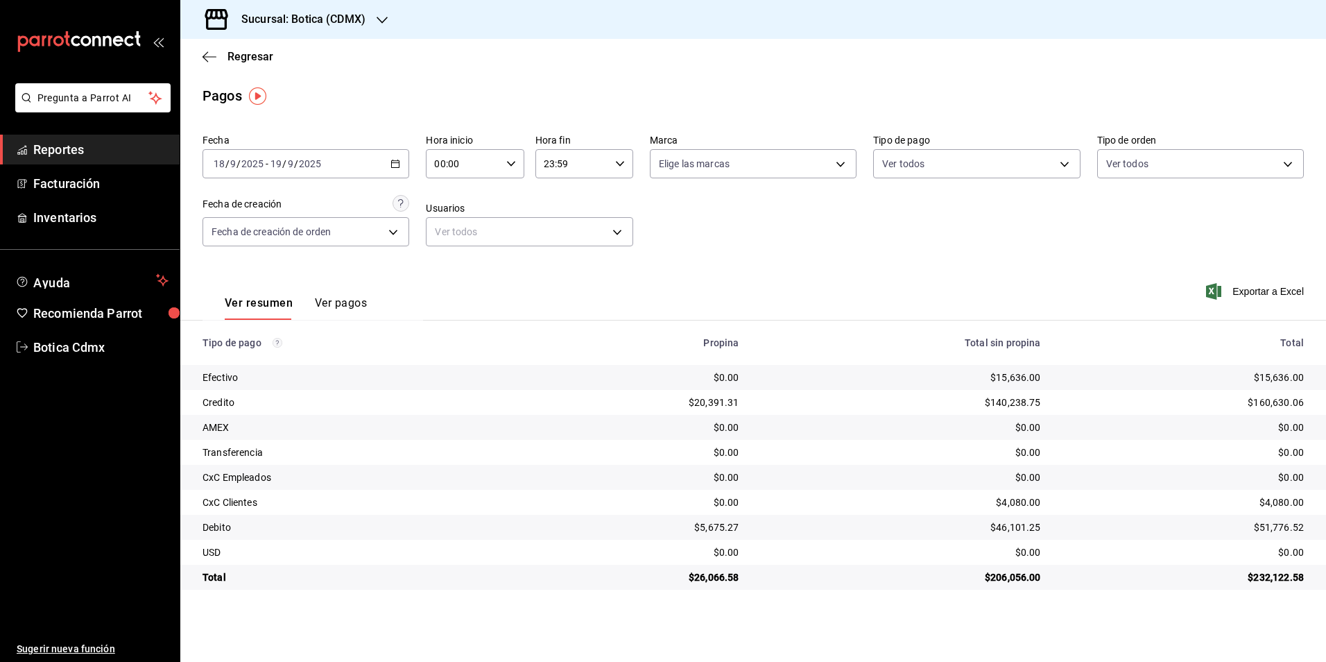
click at [456, 172] on input "00:00" at bounding box center [463, 164] width 74 height 28
click at [450, 275] on button "02" at bounding box center [451, 266] width 44 height 28
click at [500, 259] on span "08" at bounding box center [499, 257] width 27 height 11
type input "02:08"
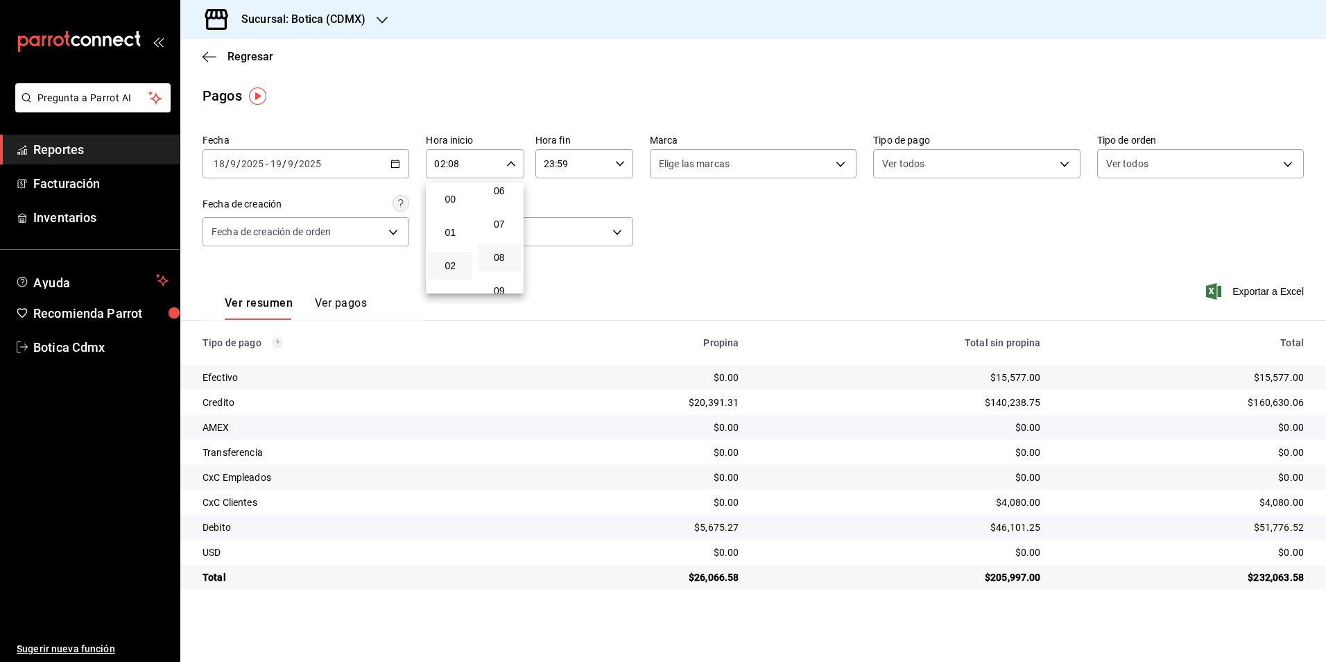
click at [568, 167] on div at bounding box center [663, 331] width 1326 height 662
click at [568, 167] on input "23:59" at bounding box center [573, 164] width 74 height 28
click at [558, 232] on span "05" at bounding box center [560, 232] width 27 height 11
type input "05:59"
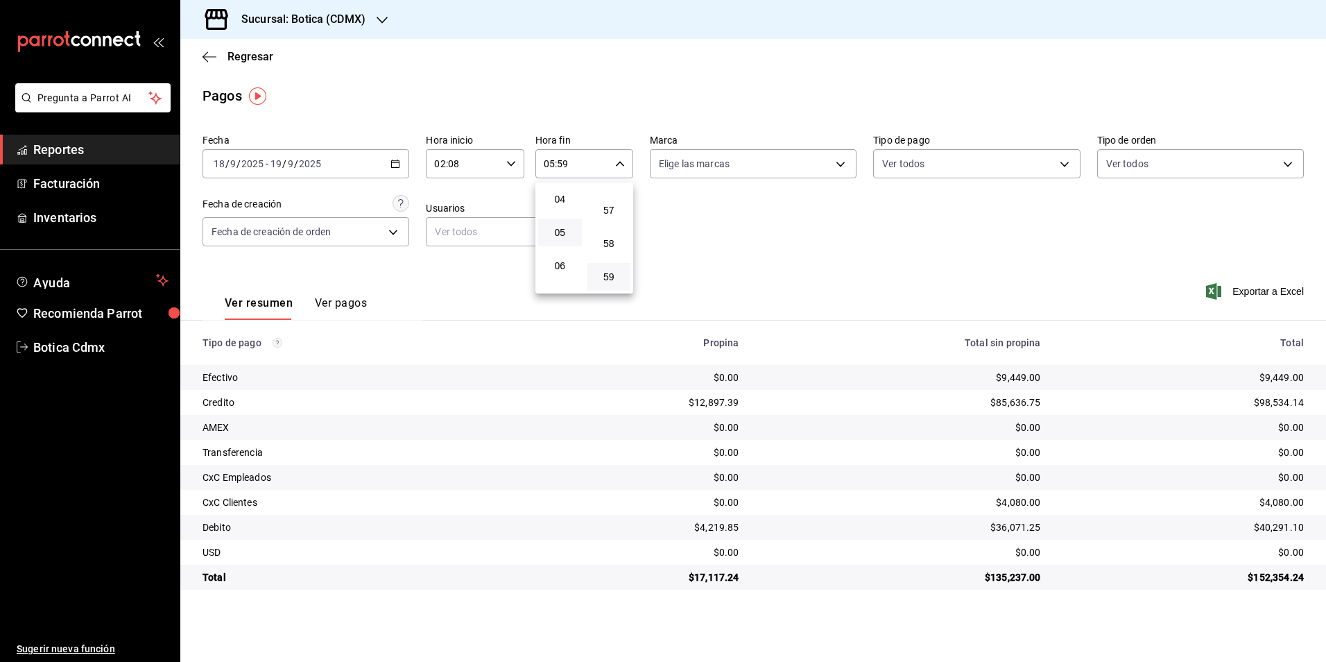
click at [246, 56] on div at bounding box center [663, 331] width 1326 height 662
click at [246, 56] on span "Regresar" at bounding box center [251, 56] width 46 height 13
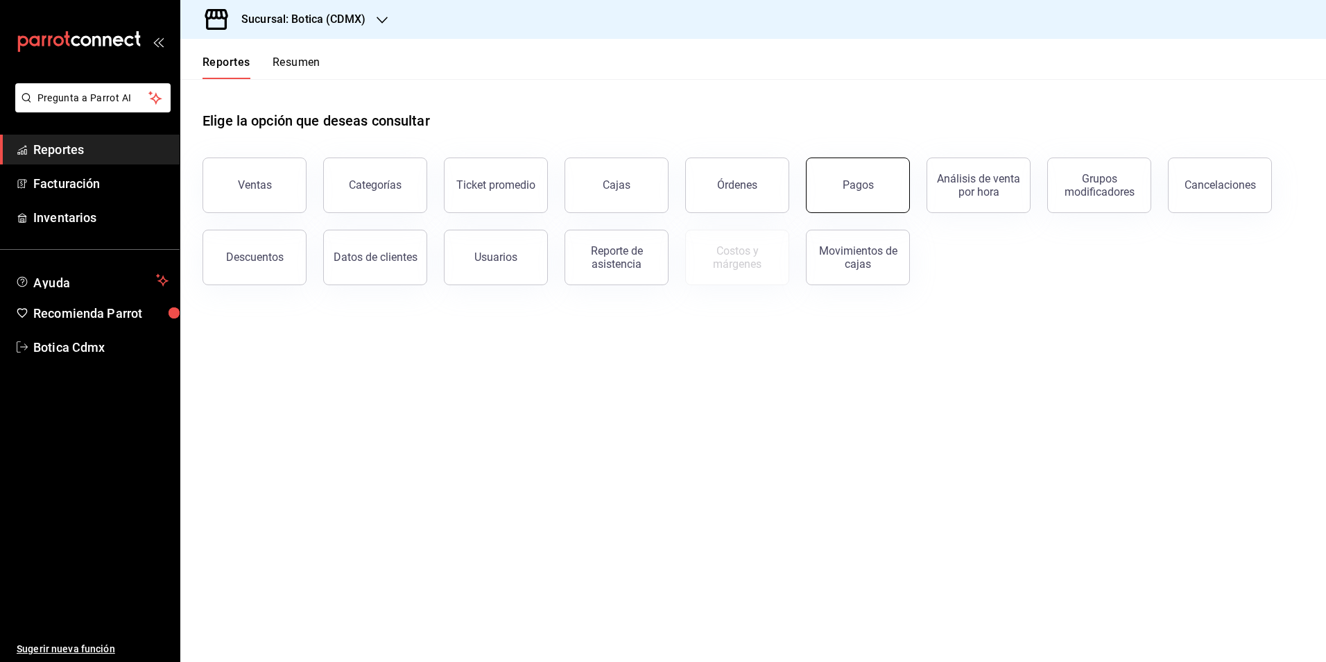
click at [871, 194] on button "Pagos" at bounding box center [858, 185] width 104 height 56
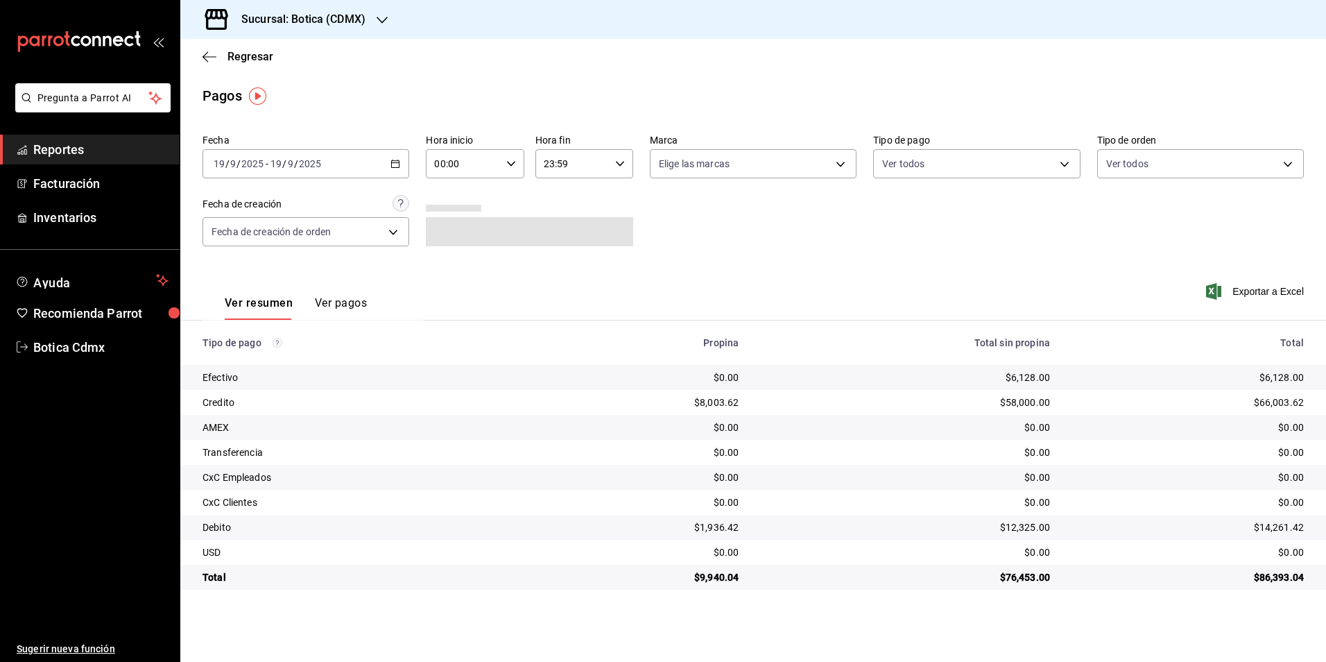
click at [391, 167] on icon "button" at bounding box center [396, 164] width 10 height 10
click at [447, 167] on input "00:00" at bounding box center [463, 164] width 74 height 28
click at [447, 264] on span "02" at bounding box center [450, 265] width 27 height 11
click at [500, 283] on span "11" at bounding box center [499, 287] width 27 height 11
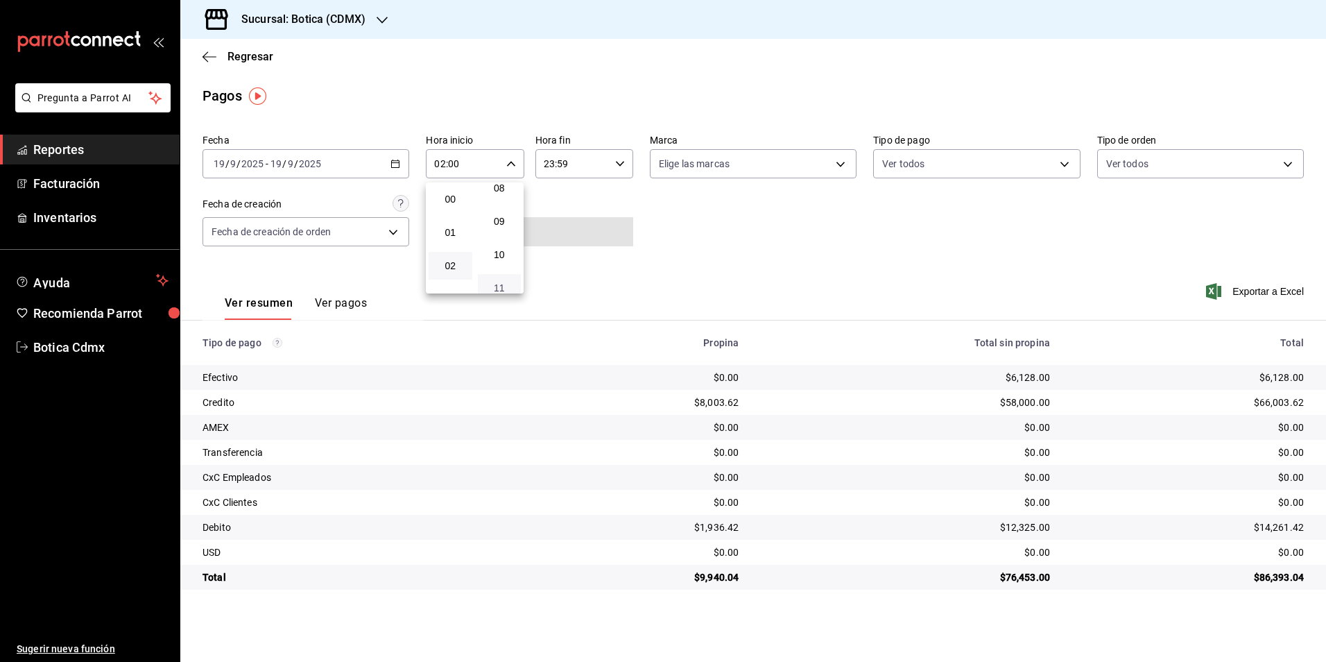
type input "02:11"
